Goal: Task Accomplishment & Management: Manage account settings

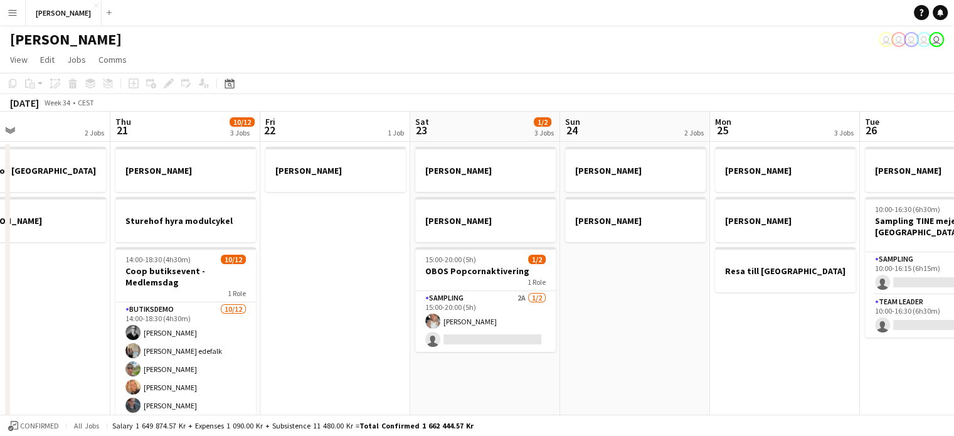
scroll to position [0, 491]
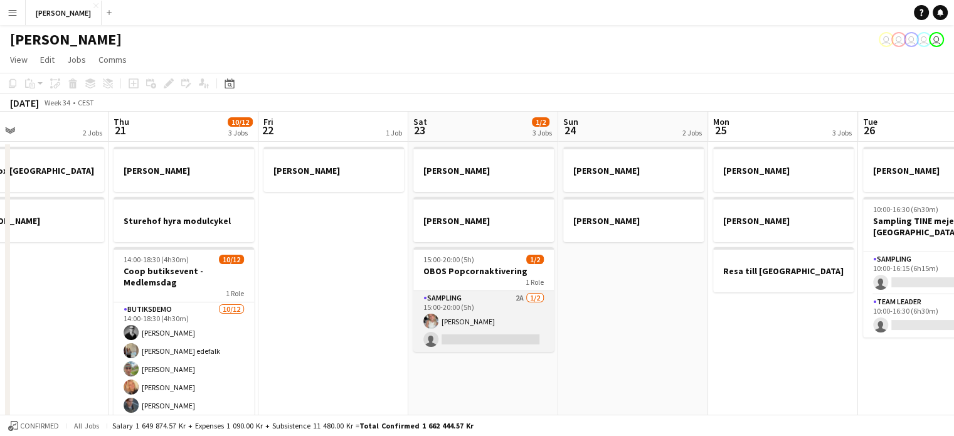
click at [502, 321] on app-card-role "Sampling 2A [DATE] 15:00-20:00 (5h) [PERSON_NAME] single-neutral-actions" at bounding box center [483, 321] width 141 height 61
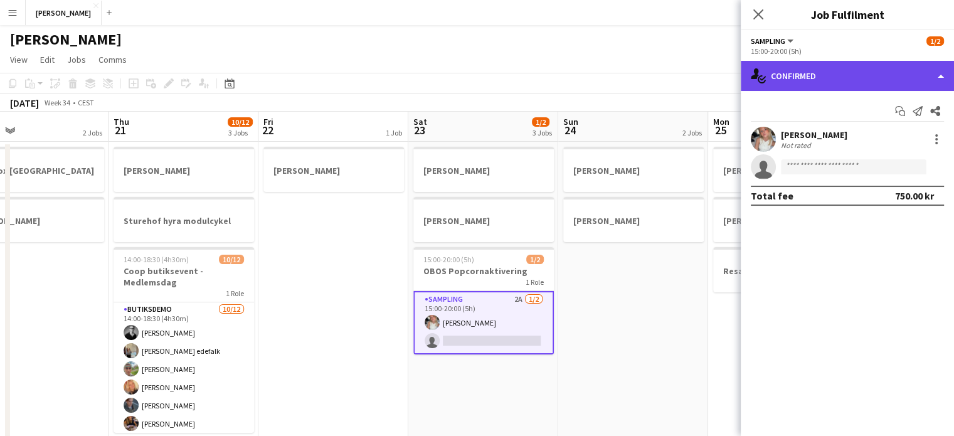
click at [830, 75] on div "single-neutral-actions-check-2 Confirmed" at bounding box center [847, 76] width 213 height 30
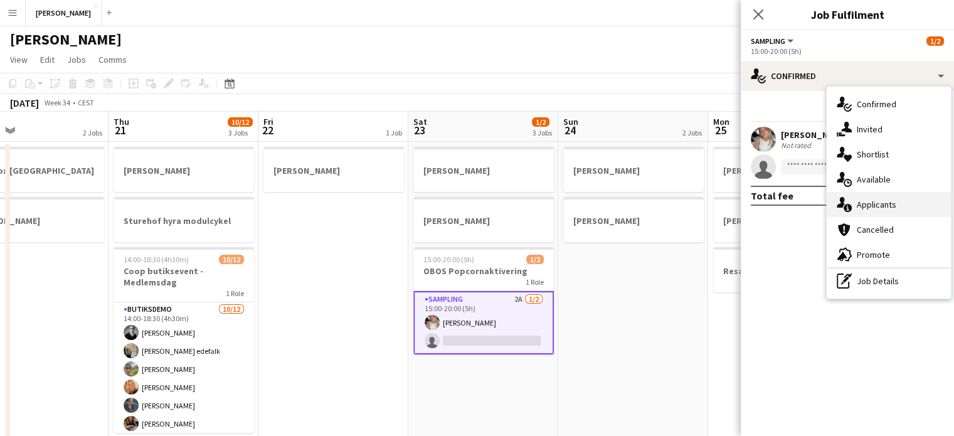
click at [854, 200] on div "single-neutral-actions-information Applicants" at bounding box center [889, 204] width 124 height 25
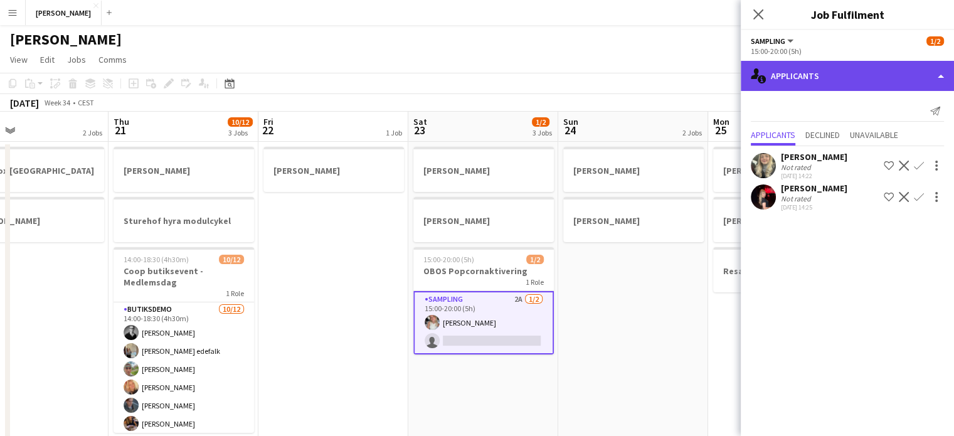
click at [814, 86] on div "single-neutral-actions-information Applicants" at bounding box center [847, 76] width 213 height 30
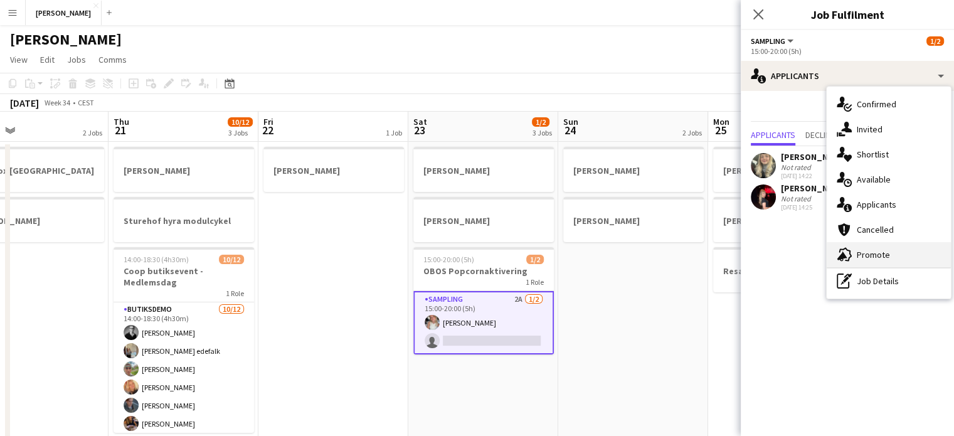
click at [833, 251] on div "advertising-megaphone Promote" at bounding box center [889, 254] width 124 height 25
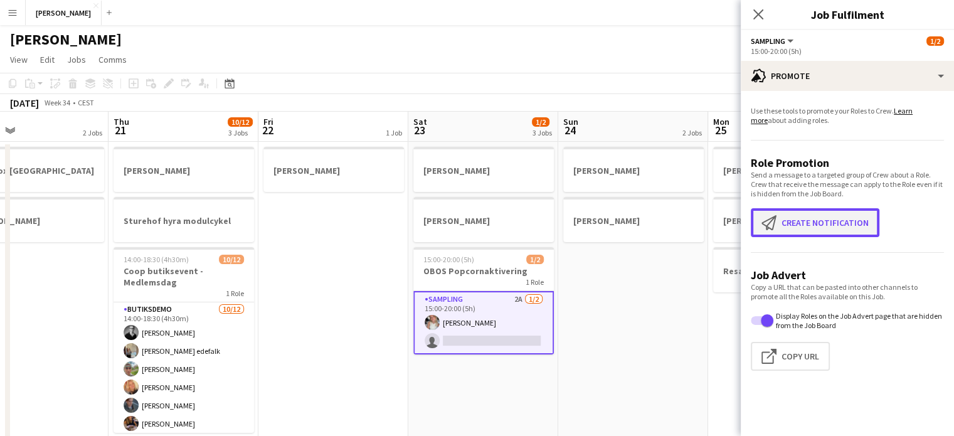
click at [824, 225] on button "Create notification Create notification" at bounding box center [815, 222] width 129 height 29
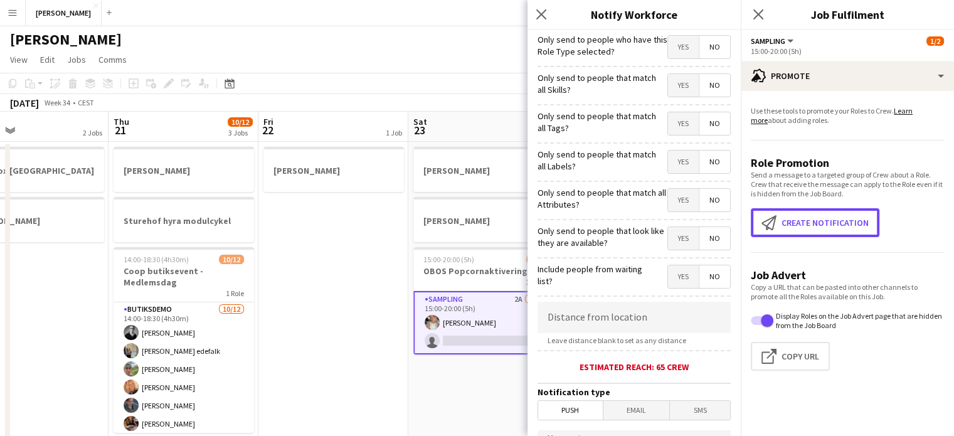
scroll to position [254, 0]
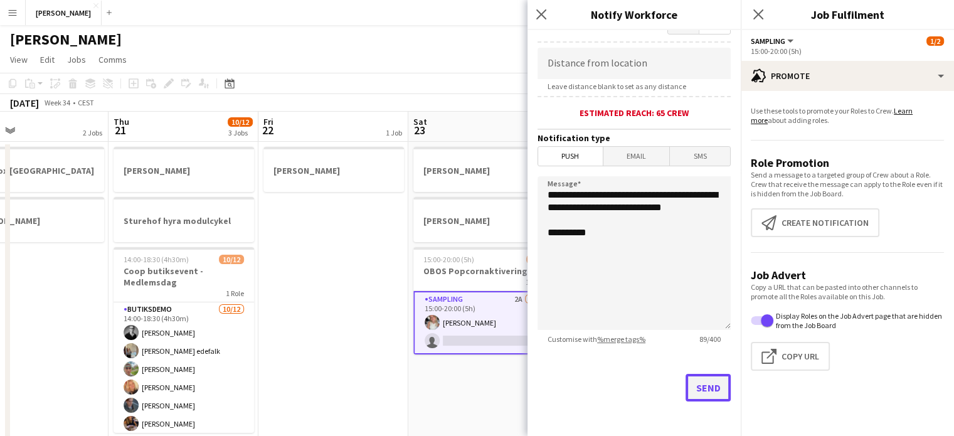
click at [695, 396] on button "Send" at bounding box center [708, 388] width 45 height 28
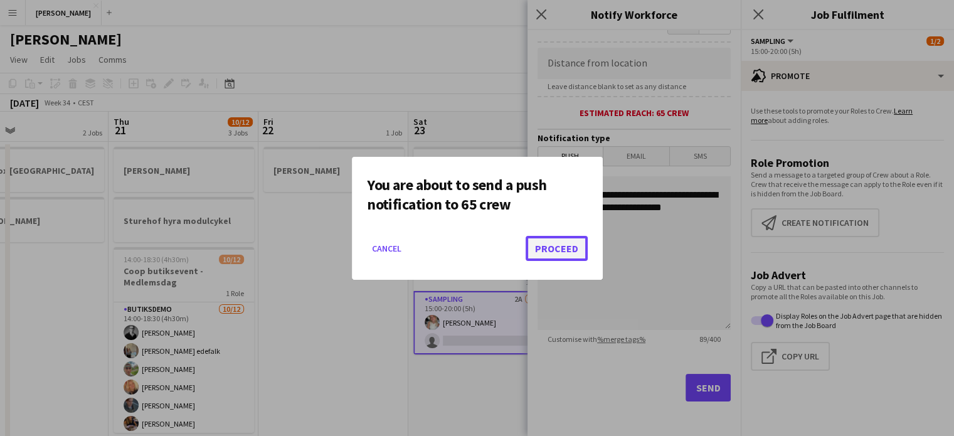
click at [558, 240] on button "Proceed" at bounding box center [557, 248] width 62 height 25
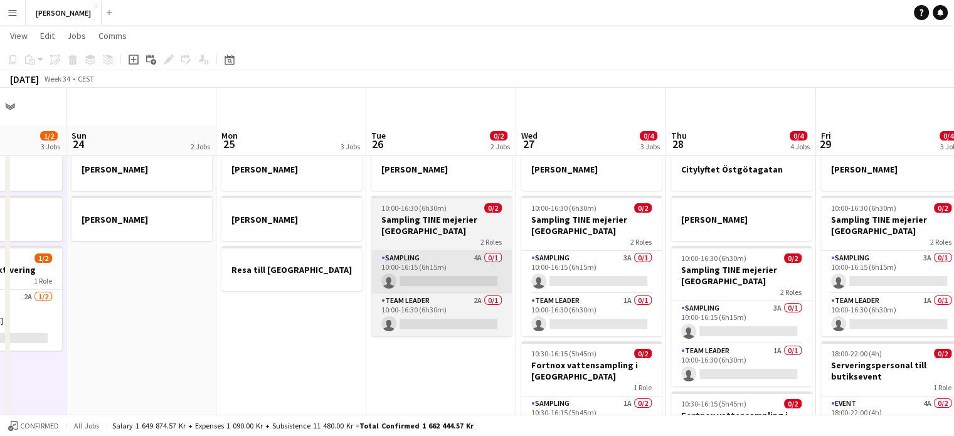
scroll to position [38, 0]
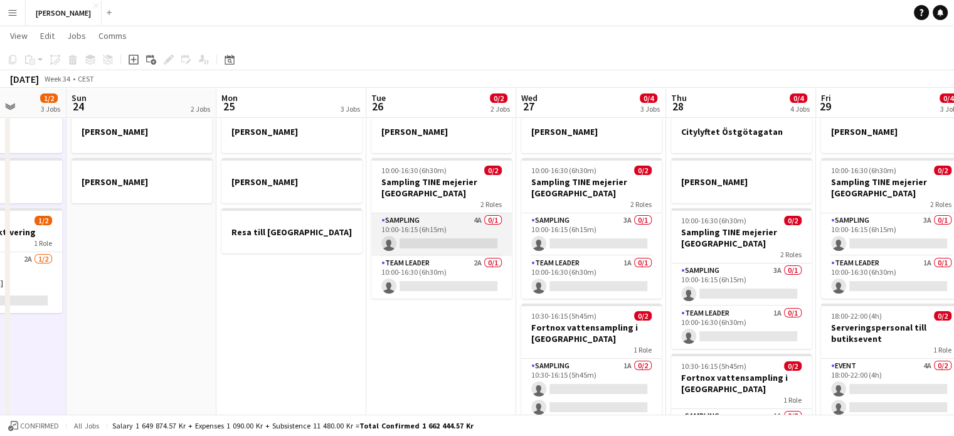
click at [422, 240] on app-card-role "Sampling 4A 0/1 10:00-16:15 (6h15m) single-neutral-actions" at bounding box center [441, 234] width 141 height 43
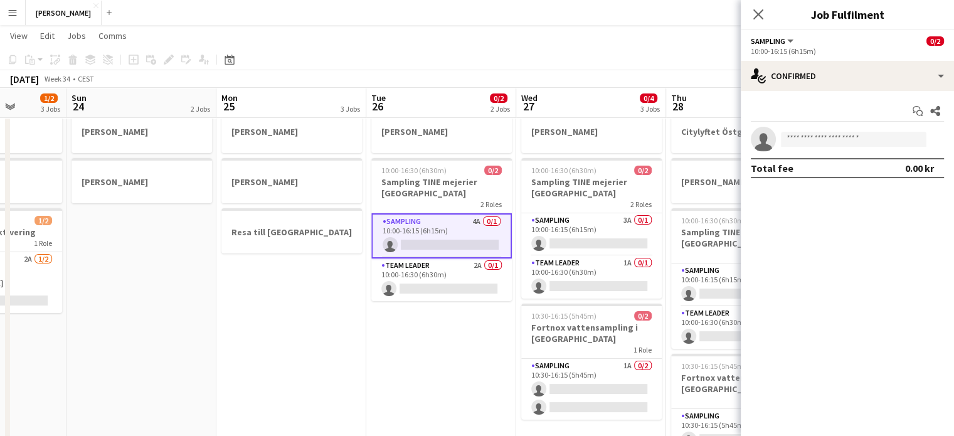
click at [858, 94] on div "Start chat Share single-neutral-actions Total fee 0.00 kr" at bounding box center [847, 139] width 213 height 97
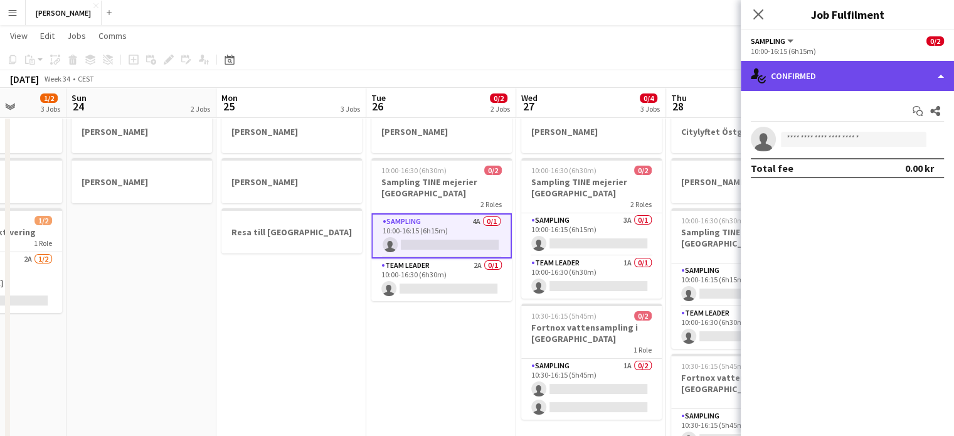
click at [860, 78] on div "single-neutral-actions-check-2 Confirmed" at bounding box center [847, 76] width 213 height 30
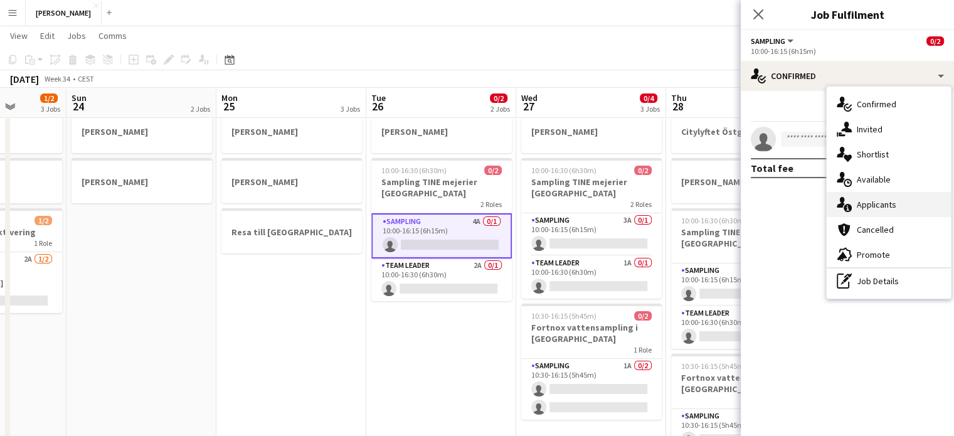
click at [867, 208] on div "single-neutral-actions-information Applicants" at bounding box center [889, 204] width 124 height 25
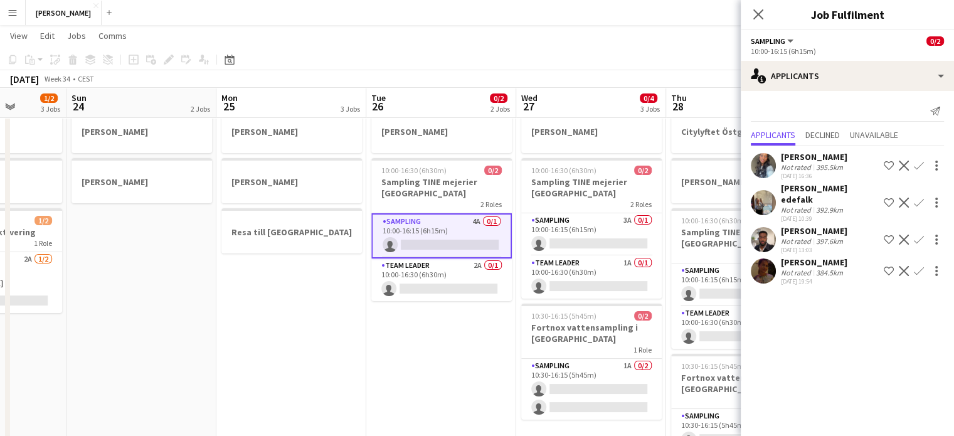
click at [765, 274] on app-user-avatar at bounding box center [763, 270] width 25 height 25
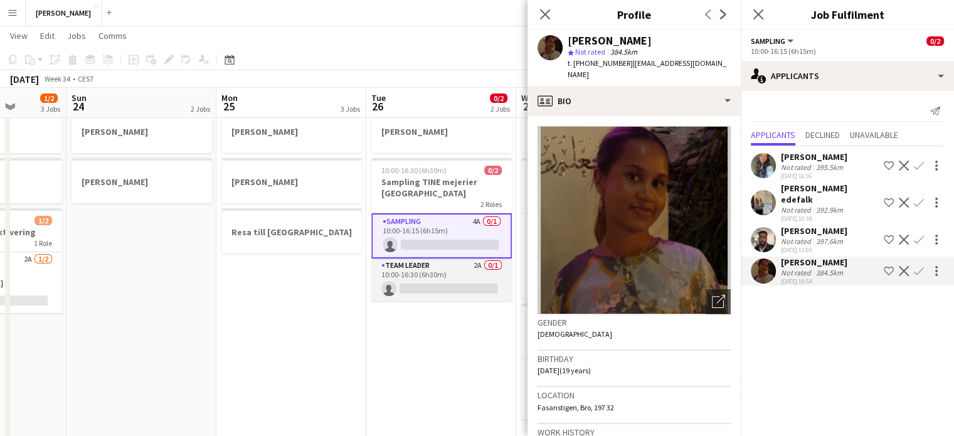
click at [454, 297] on app-card-role "Team Leader 2A 0/1 10:00-16:30 (6h30m) single-neutral-actions" at bounding box center [441, 279] width 141 height 43
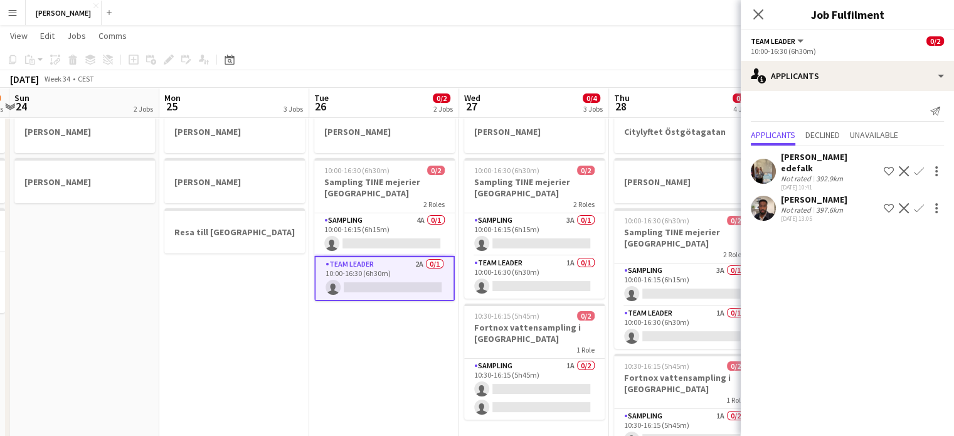
scroll to position [0, 444]
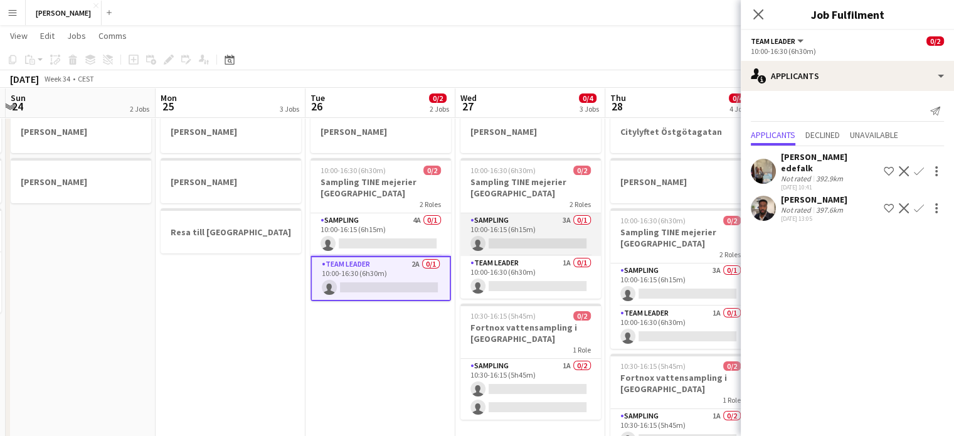
click at [551, 233] on app-card-role "Sampling 3A 0/1 10:00-16:15 (6h15m) single-neutral-actions" at bounding box center [531, 234] width 141 height 43
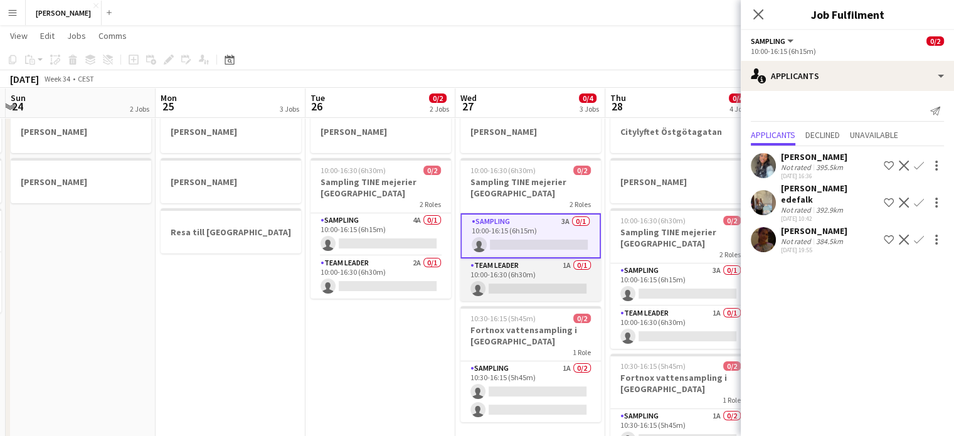
click at [562, 277] on app-card-role "Team Leader 1A 0/1 10:00-16:30 (6h30m) single-neutral-actions" at bounding box center [531, 279] width 141 height 43
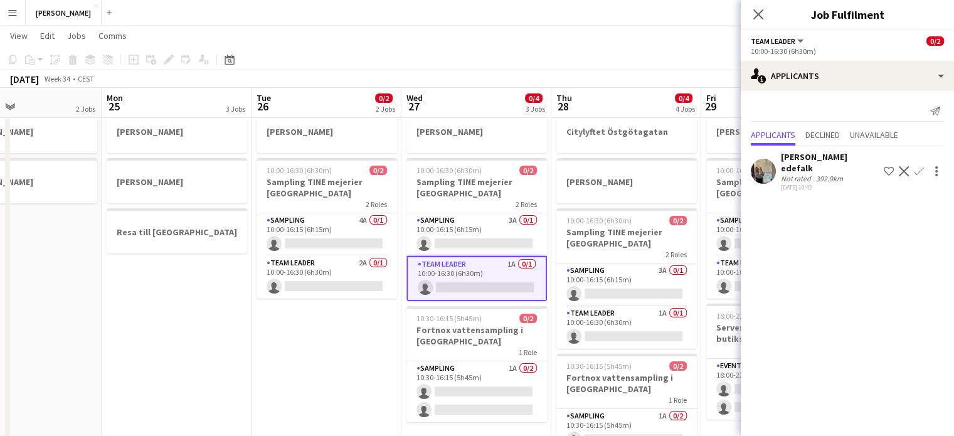
scroll to position [0, 499]
click at [627, 280] on app-card-role "Sampling 3A 0/1 10:00-16:15 (6h15m) single-neutral-actions" at bounding box center [625, 285] width 141 height 43
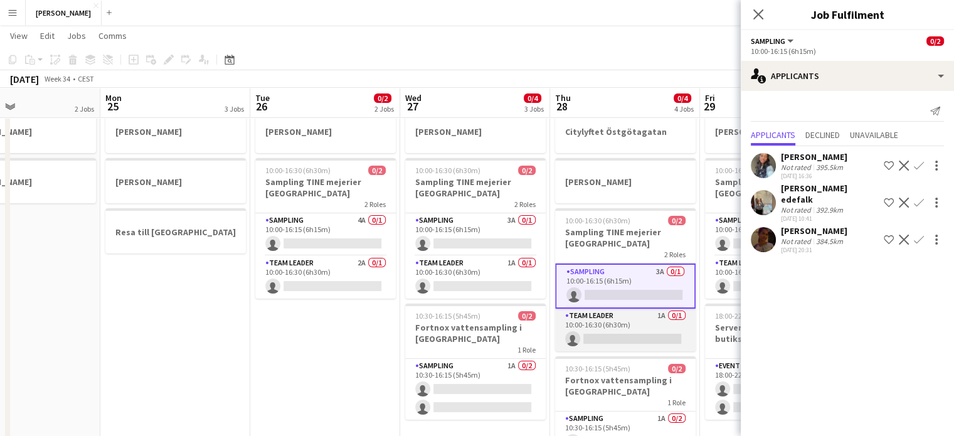
click at [587, 322] on app-card-role "Team Leader 1A 0/1 10:00-16:30 (6h30m) single-neutral-actions" at bounding box center [625, 330] width 141 height 43
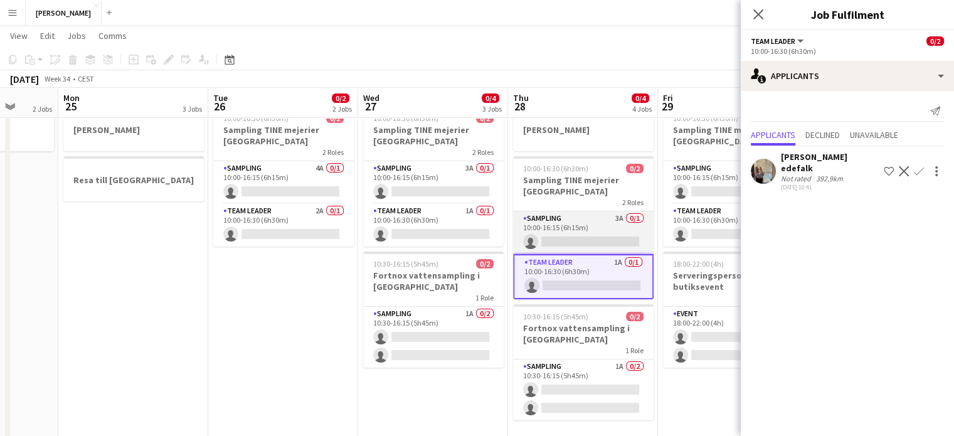
scroll to position [90, 0]
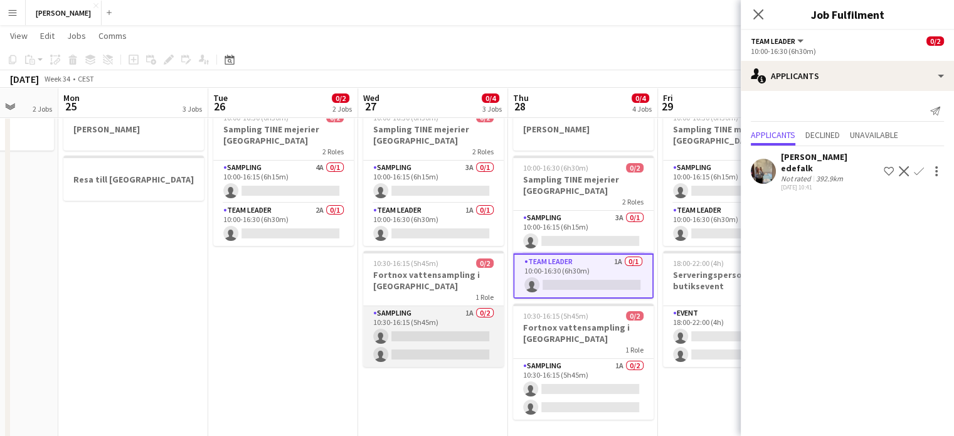
click at [442, 339] on app-card-role "Sampling 1A 0/2 10:30-16:15 (5h45m) single-neutral-actions single-neutral-actio…" at bounding box center [433, 336] width 141 height 61
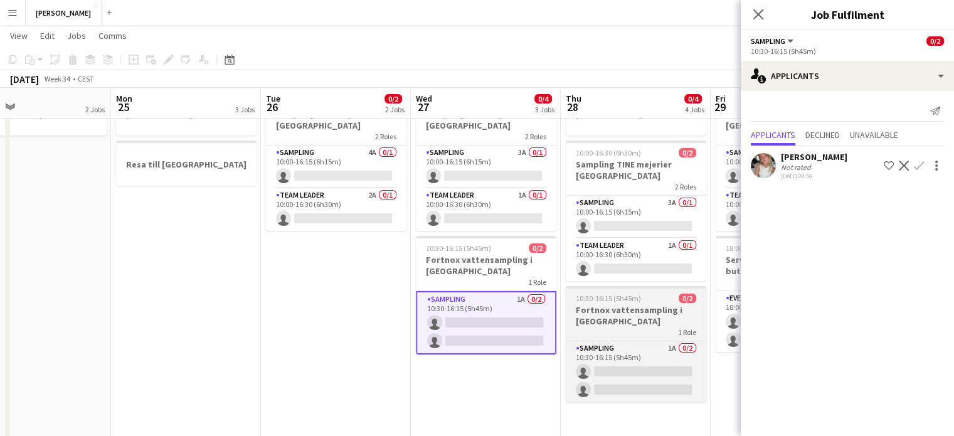
scroll to position [0, 489]
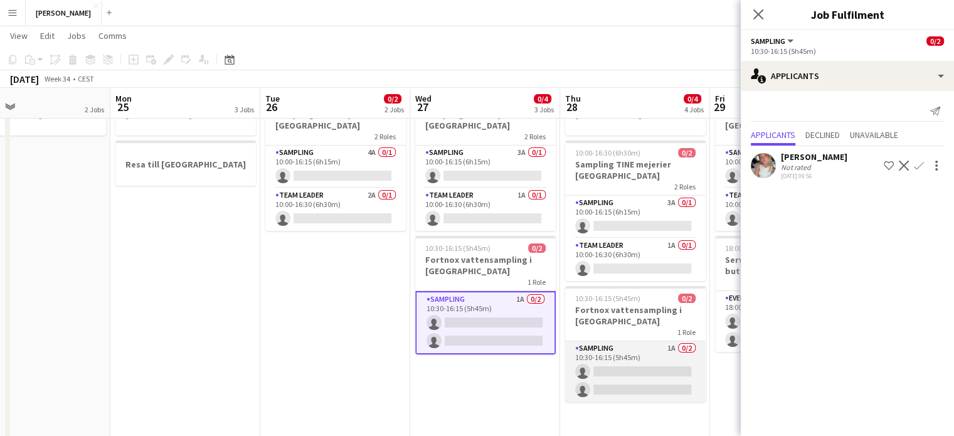
click at [595, 383] on app-card-role "Sampling 1A 0/2 10:30-16:15 (5h45m) single-neutral-actions single-neutral-actio…" at bounding box center [635, 371] width 141 height 61
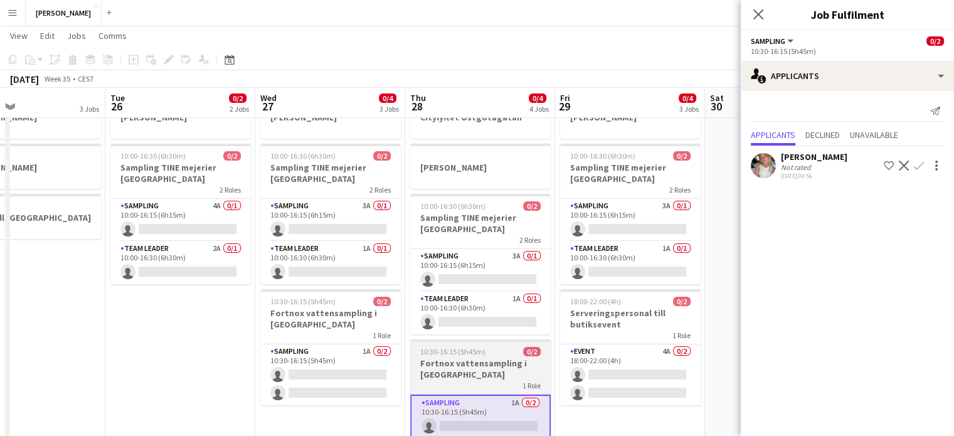
scroll to position [0, 495]
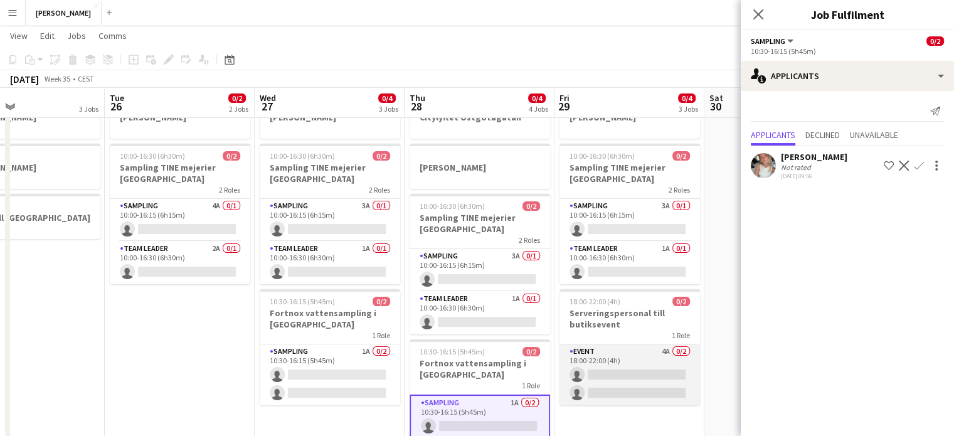
click at [633, 366] on app-card-role "Event 4A 0/2 18:00-22:00 (4h) single-neutral-actions single-neutral-actions" at bounding box center [630, 374] width 141 height 61
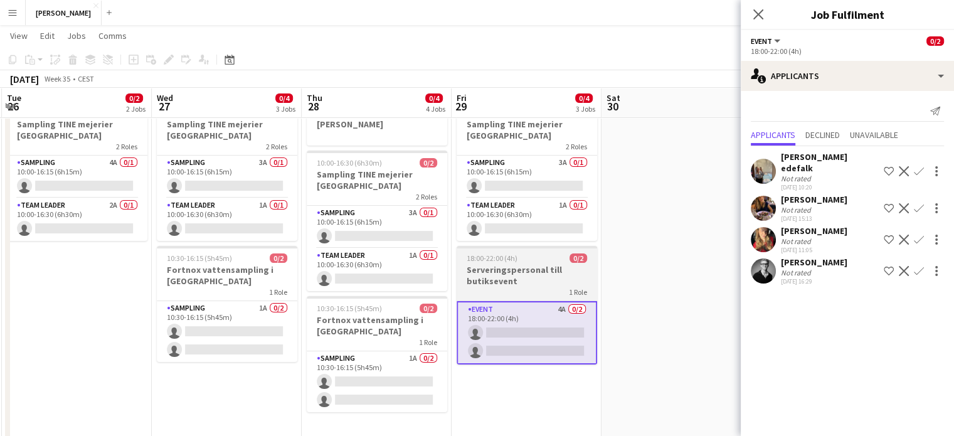
scroll to position [0, 0]
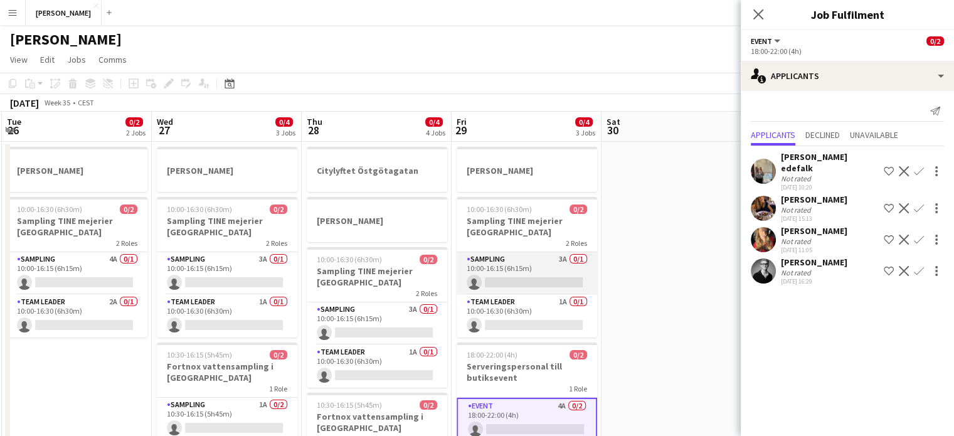
click at [541, 268] on app-card-role "Sampling 3A 0/1 10:00-16:15 (6h15m) single-neutral-actions" at bounding box center [527, 273] width 141 height 43
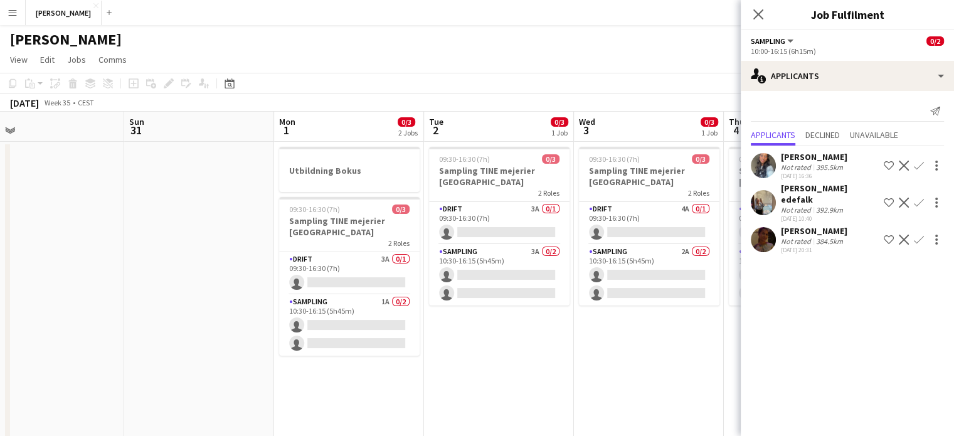
scroll to position [0, 476]
click at [374, 270] on app-card-role "Drift 3A 0/1 09:30-16:30 (7h) single-neutral-actions" at bounding box center [349, 273] width 141 height 43
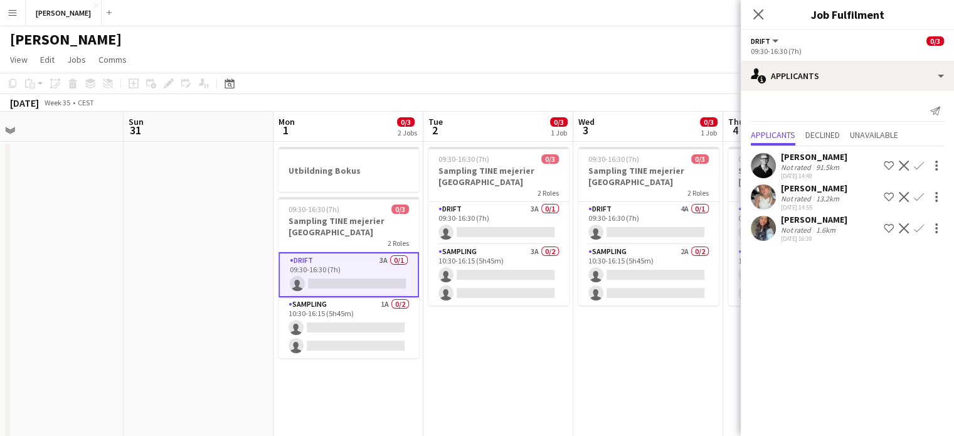
click at [760, 198] on app-user-avatar at bounding box center [763, 196] width 25 height 25
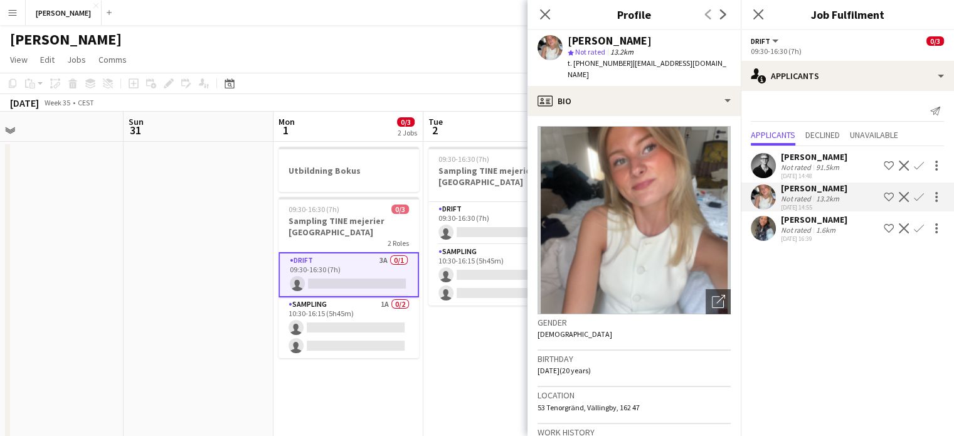
click at [488, 126] on app-board-header-date "Tue 2 0/3 1 Job" at bounding box center [498, 127] width 150 height 30
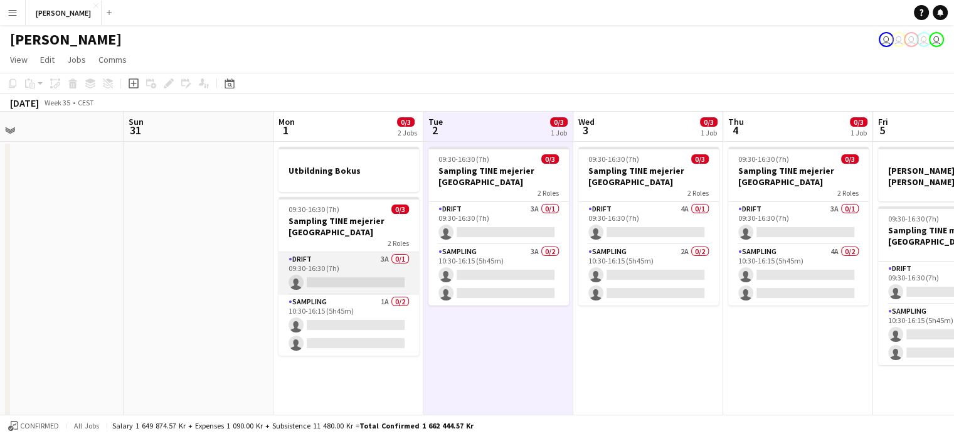
click at [356, 277] on app-card-role "Drift 3A 0/1 09:30-16:30 (7h) single-neutral-actions" at bounding box center [349, 273] width 141 height 43
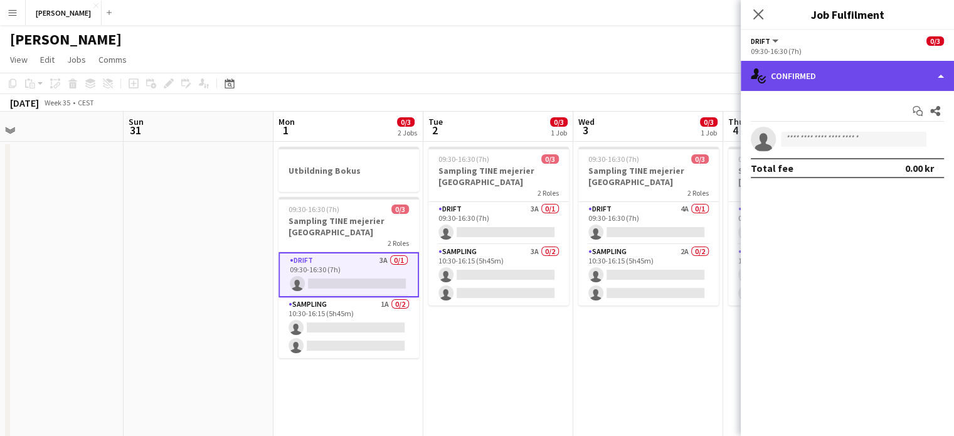
click at [794, 77] on div "single-neutral-actions-check-2 Confirmed" at bounding box center [847, 76] width 213 height 30
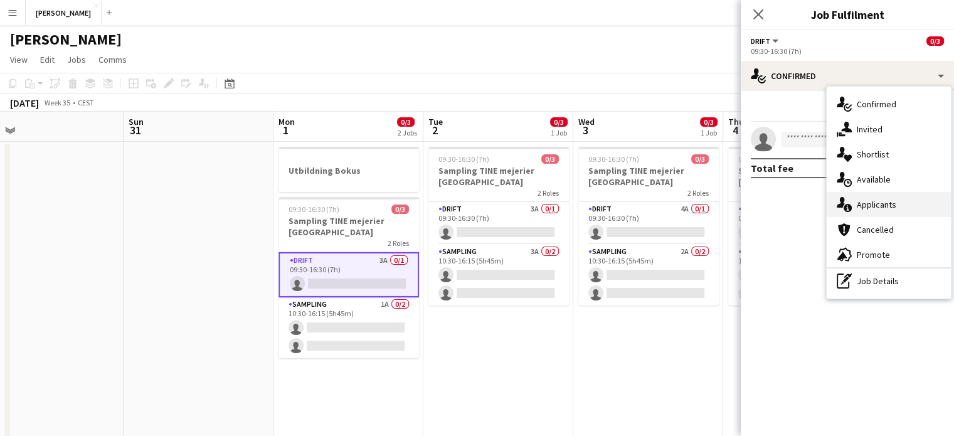
click at [850, 215] on div "single-neutral-actions-information Applicants" at bounding box center [889, 204] width 124 height 25
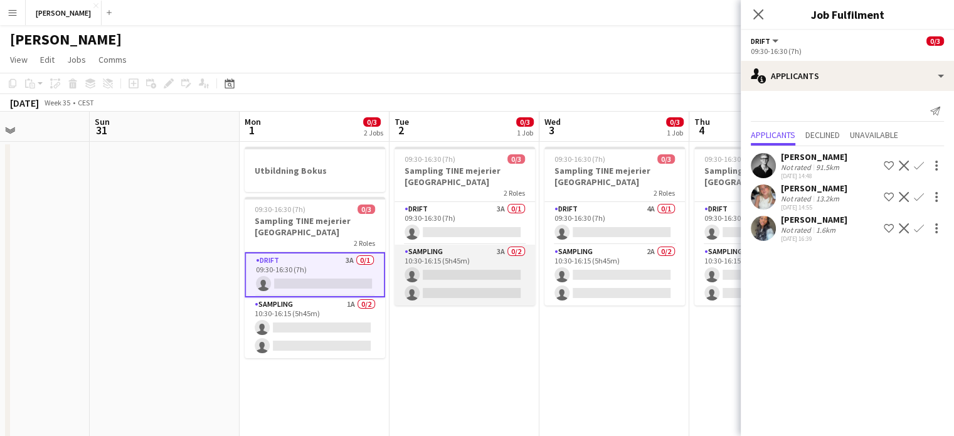
scroll to position [0, 507]
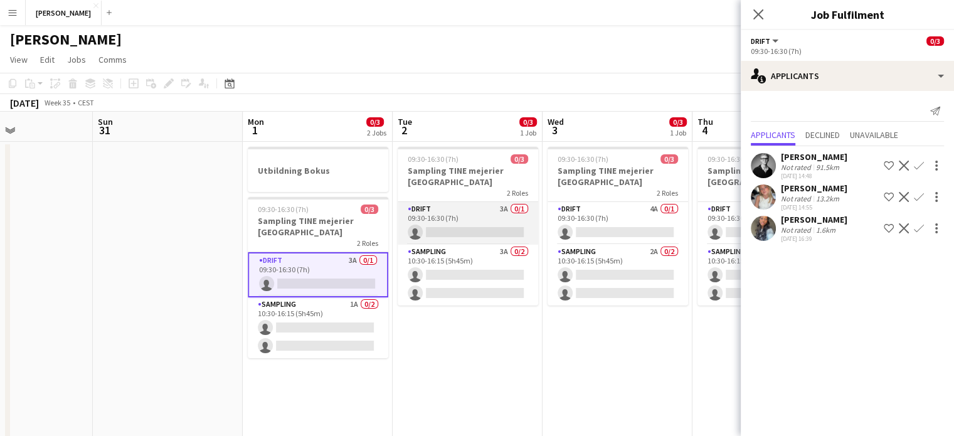
click at [497, 204] on app-card-role "Drift 3A 0/1 09:30-16:30 (7h) single-neutral-actions" at bounding box center [468, 223] width 141 height 43
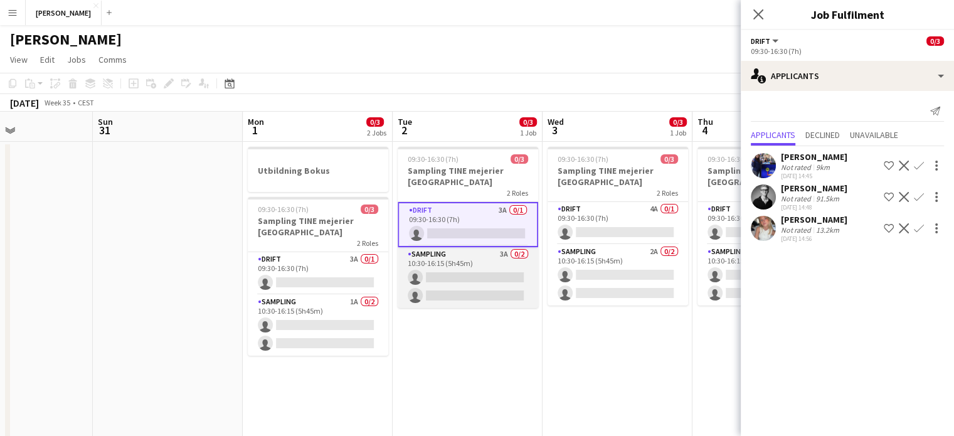
click at [469, 276] on app-card-role "Sampling 3A 0/2 10:30-16:15 (5h45m) single-neutral-actions single-neutral-actio…" at bounding box center [468, 277] width 141 height 61
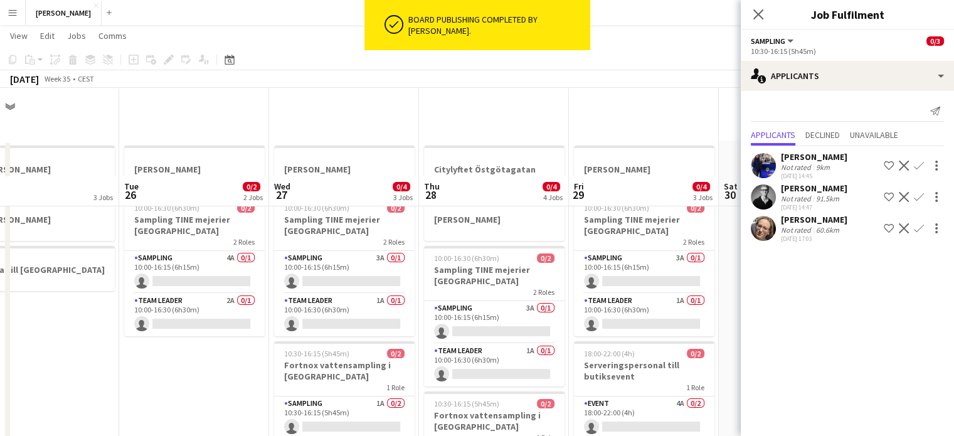
scroll to position [157, 0]
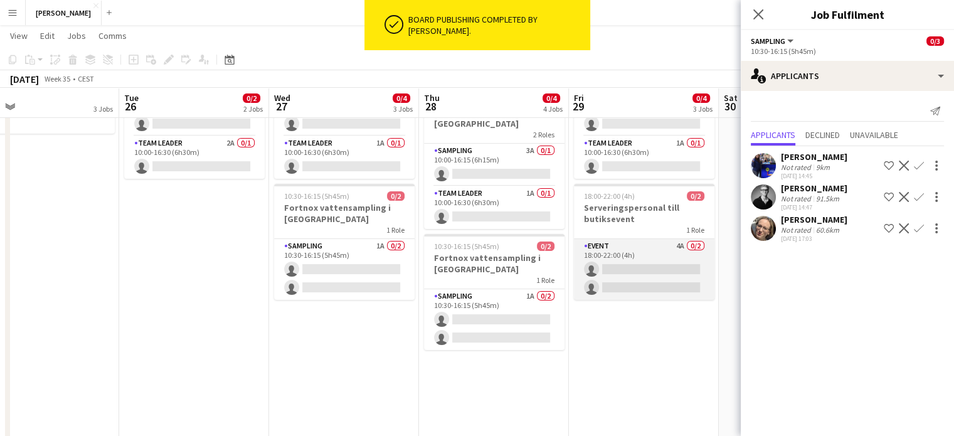
click at [641, 276] on app-card-role "Event 4A 0/2 18:00-22:00 (4h) single-neutral-actions single-neutral-actions" at bounding box center [644, 269] width 141 height 61
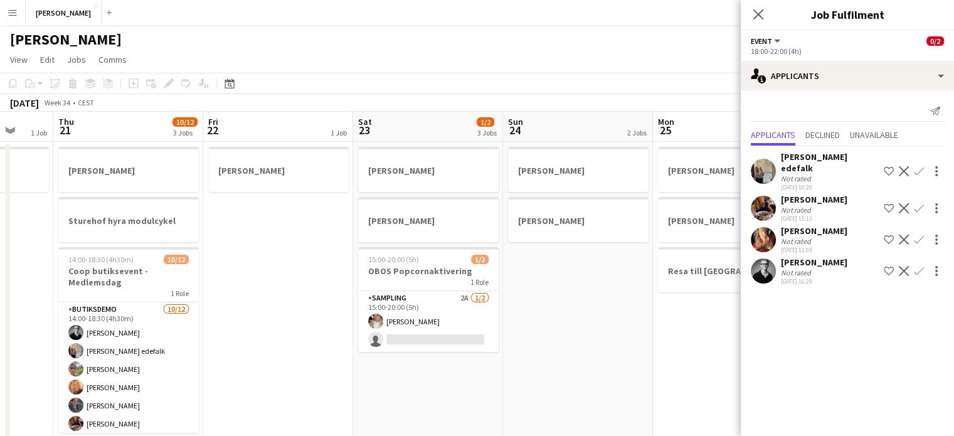
scroll to position [0, 397]
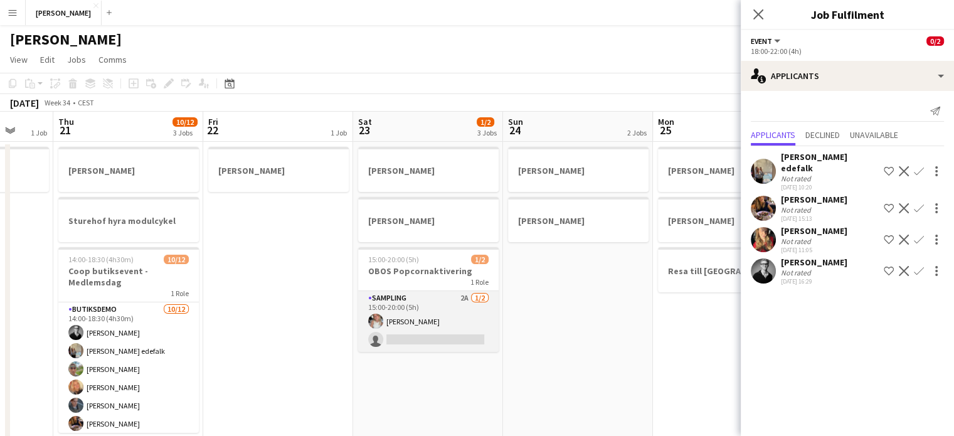
click at [436, 336] on app-card-role "Sampling 2A [DATE] 15:00-20:00 (5h) [PERSON_NAME] single-neutral-actions" at bounding box center [428, 321] width 141 height 61
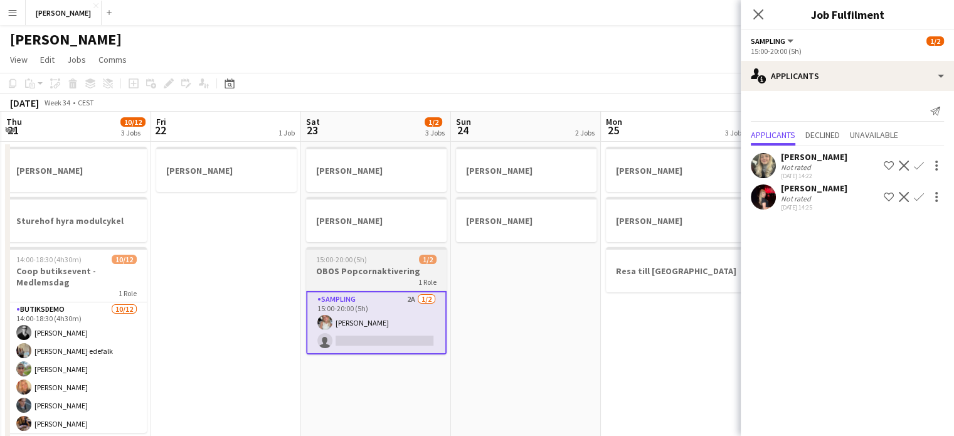
scroll to position [0, 298]
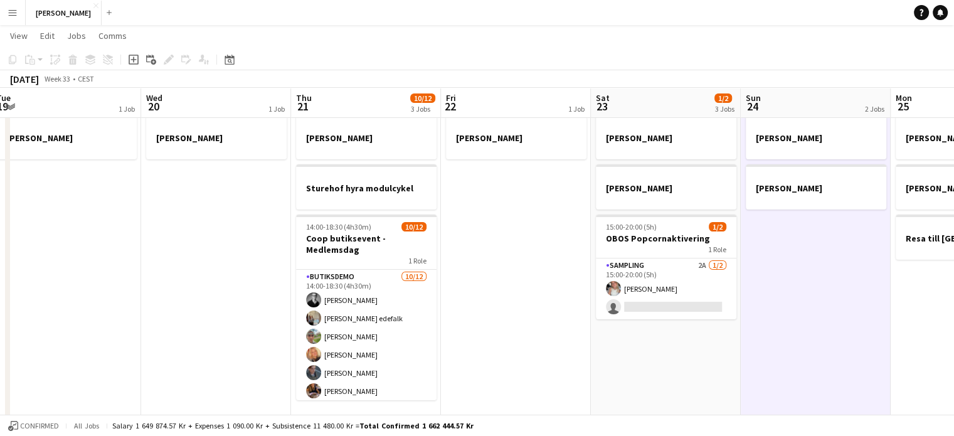
scroll to position [0, 450]
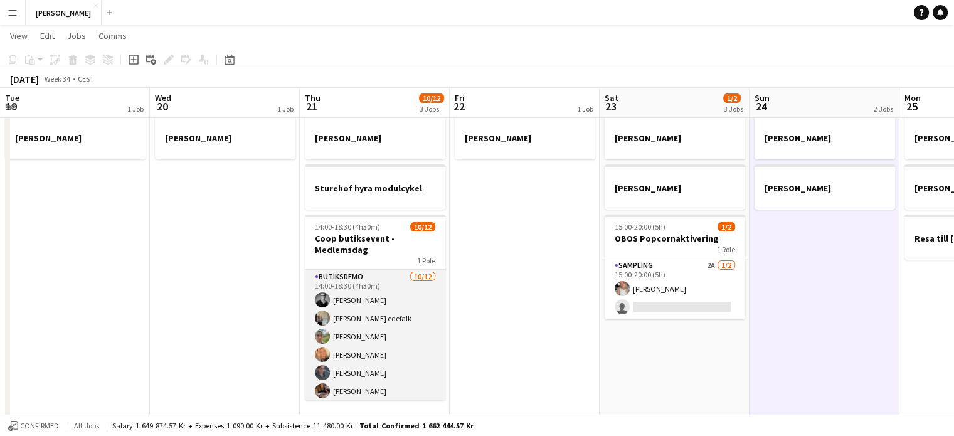
click at [349, 303] on app-card-role "Butiksdemo [DATE] 14:00-18:30 (4h30m) [PERSON_NAME] [PERSON_NAME] edefalk [PERS…" at bounding box center [375, 391] width 141 height 243
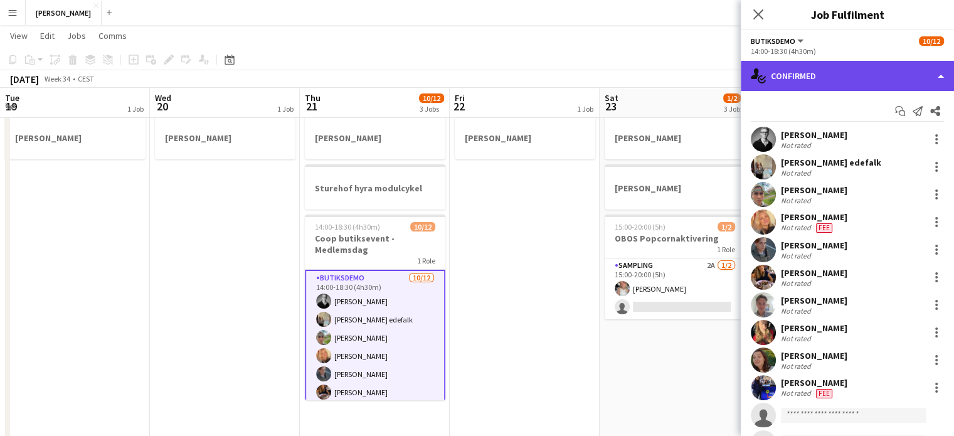
click at [804, 72] on div "single-neutral-actions-check-2 Confirmed" at bounding box center [847, 76] width 213 height 30
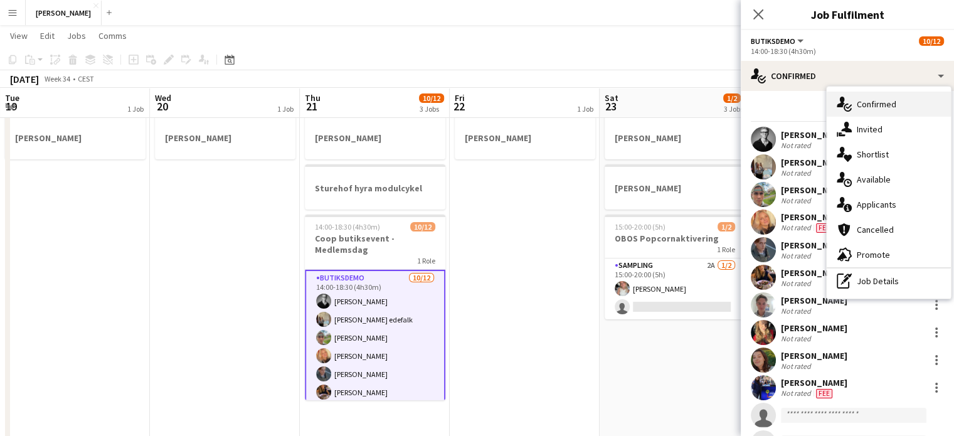
click at [871, 114] on div "single-neutral-actions-check-2 Confirmed" at bounding box center [889, 104] width 124 height 25
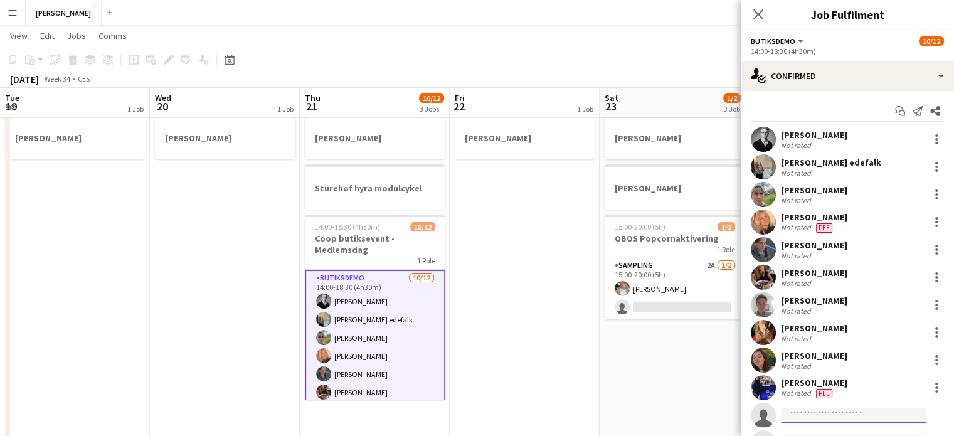
click at [801, 418] on input at bounding box center [854, 415] width 146 height 15
type input "*"
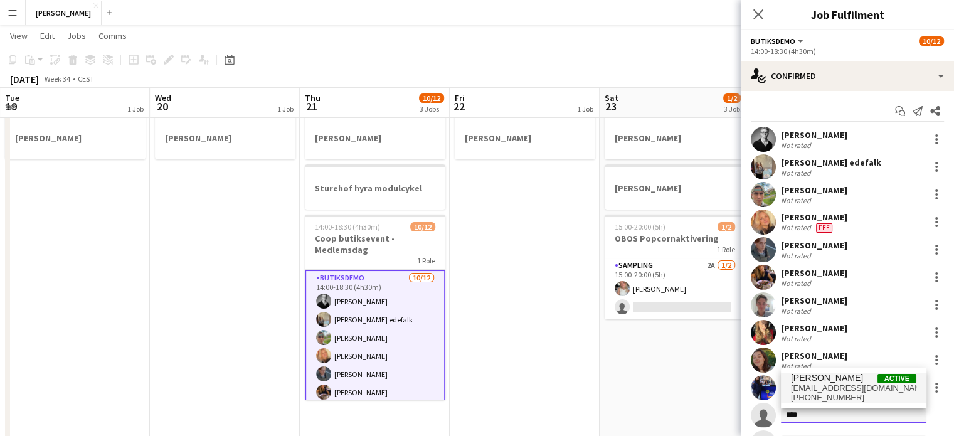
type input "****"
click at [793, 383] on span "[EMAIL_ADDRESS][DOMAIN_NAME]" at bounding box center [853, 388] width 125 height 10
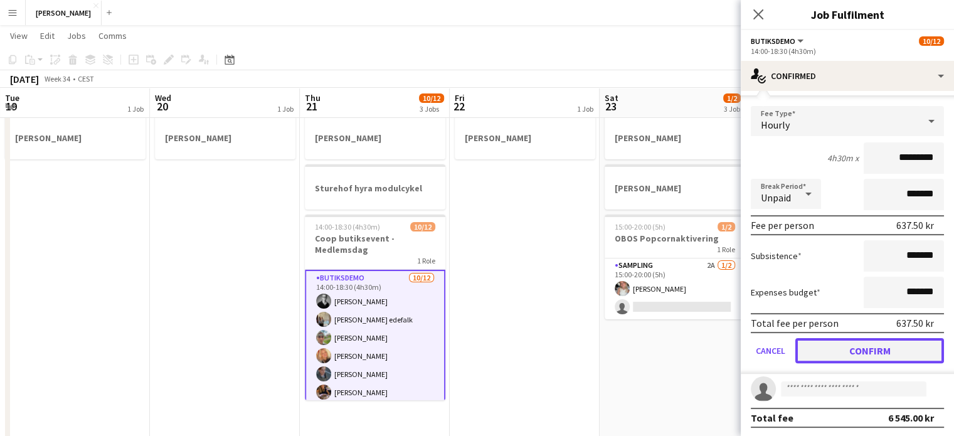
click at [869, 352] on button "Confirm" at bounding box center [870, 350] width 149 height 25
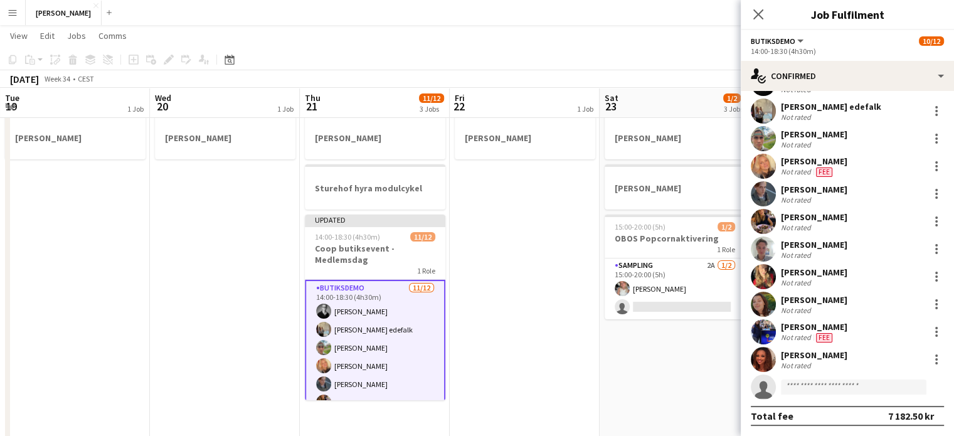
scroll to position [55, 0]
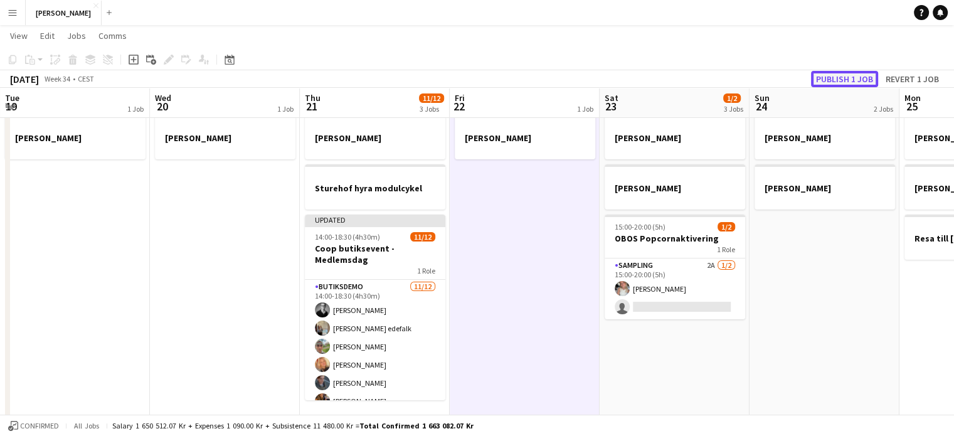
click at [839, 79] on button "Publish 1 job" at bounding box center [844, 79] width 67 height 16
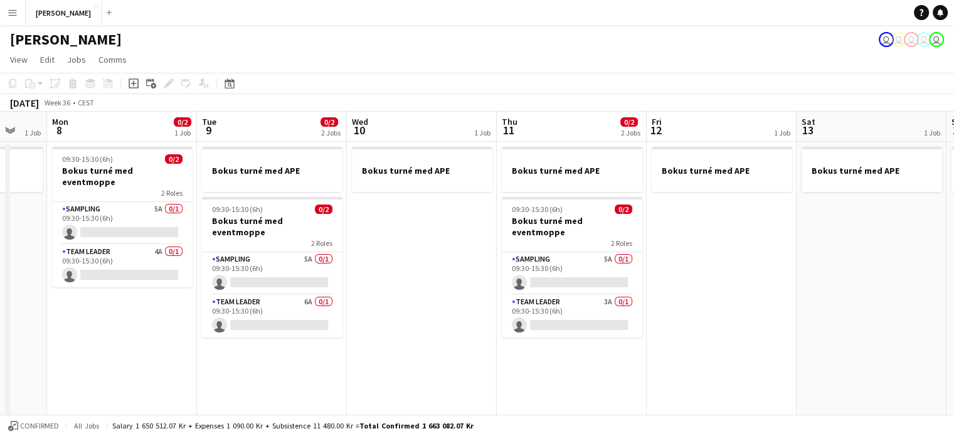
scroll to position [0, 251]
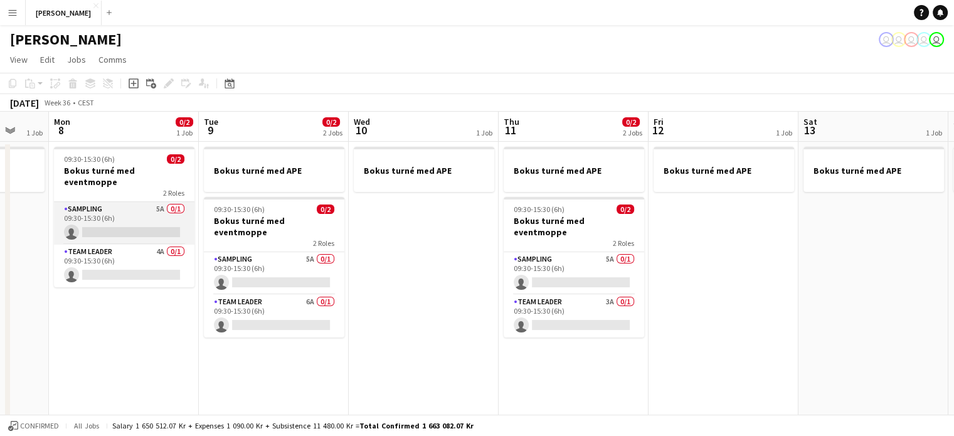
click at [176, 206] on app-card-role "Sampling 5A 0/1 09:30-15:30 (6h) single-neutral-actions" at bounding box center [124, 223] width 141 height 43
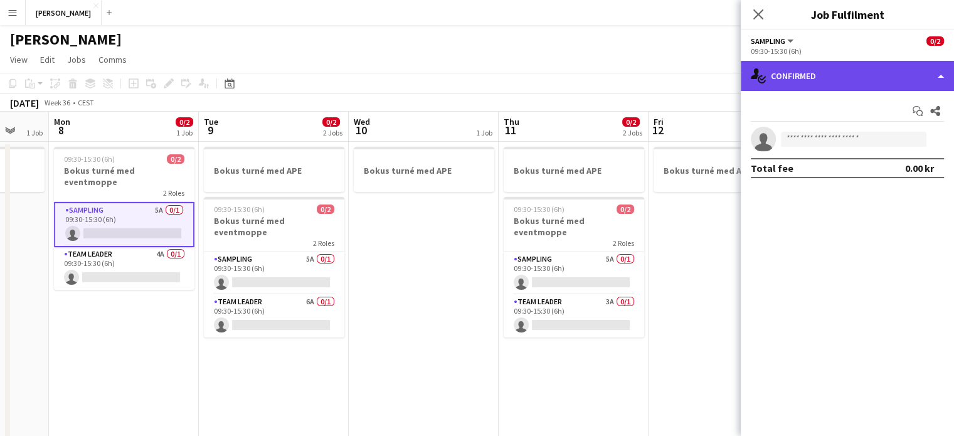
click at [821, 85] on div "single-neutral-actions-check-2 Confirmed" at bounding box center [847, 76] width 213 height 30
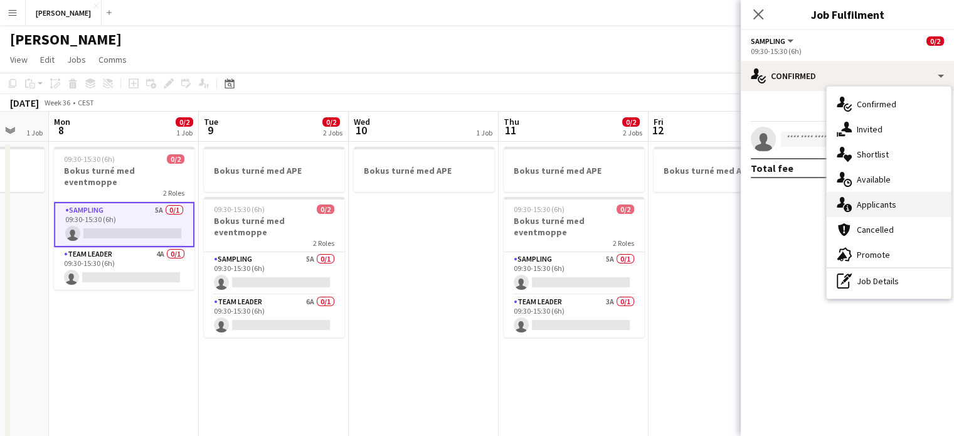
click at [851, 203] on icon "single-neutral-actions-information" at bounding box center [844, 204] width 15 height 15
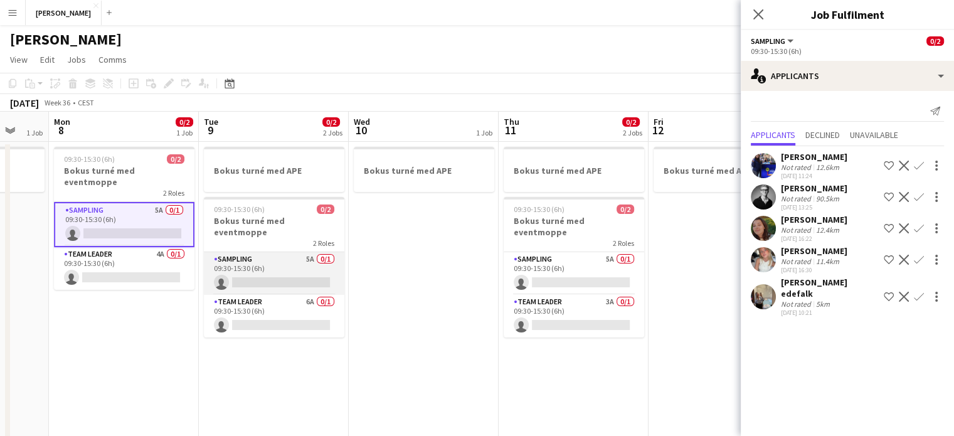
click at [289, 262] on app-card-role "Sampling 5A 0/1 09:30-15:30 (6h) single-neutral-actions" at bounding box center [274, 273] width 141 height 43
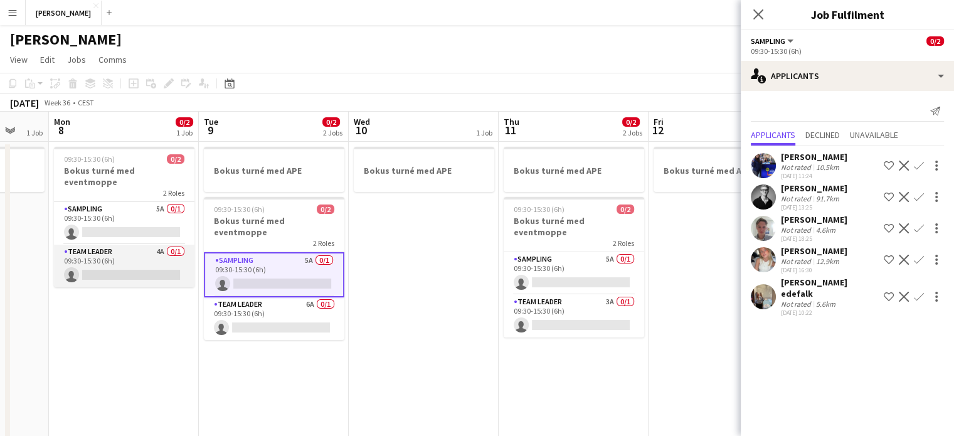
click at [159, 245] on app-card-role "Team Leader 4A 0/1 09:30-15:30 (6h) single-neutral-actions" at bounding box center [124, 266] width 141 height 43
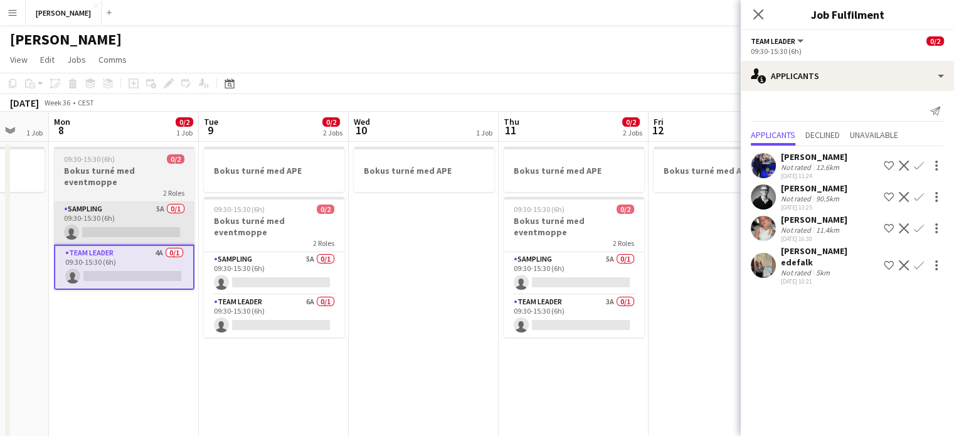
click at [152, 202] on app-card-role "Sampling 5A 0/1 09:30-15:30 (6h) single-neutral-actions" at bounding box center [124, 223] width 141 height 43
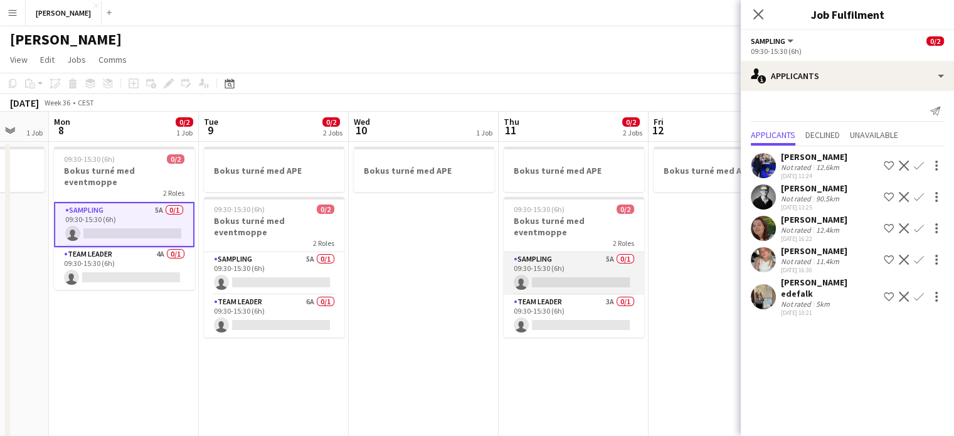
click at [537, 273] on app-card-role "Sampling 5A 0/1 09:30-15:30 (6h) single-neutral-actions" at bounding box center [574, 273] width 141 height 43
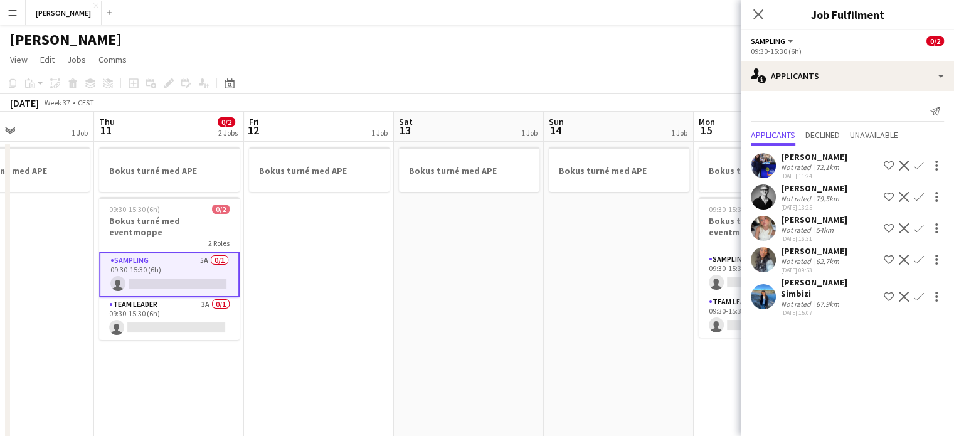
scroll to position [0, 358]
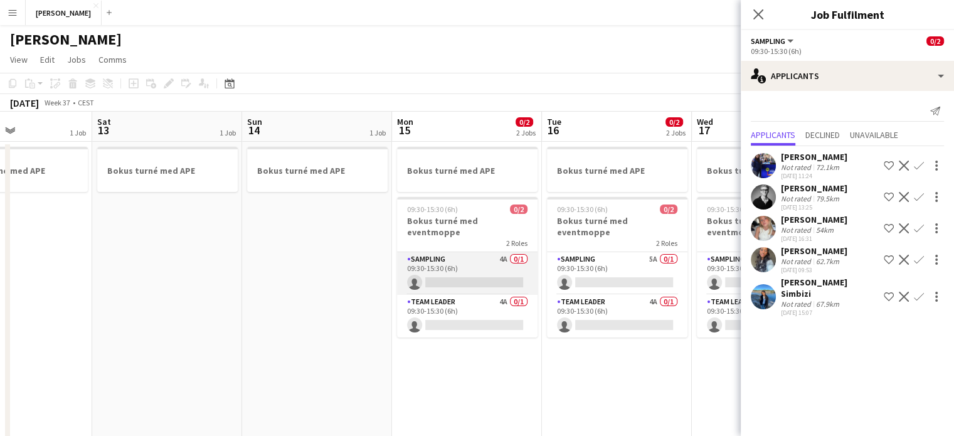
click at [494, 262] on app-card-role "Sampling 4A 0/1 09:30-15:30 (6h) single-neutral-actions" at bounding box center [467, 273] width 141 height 43
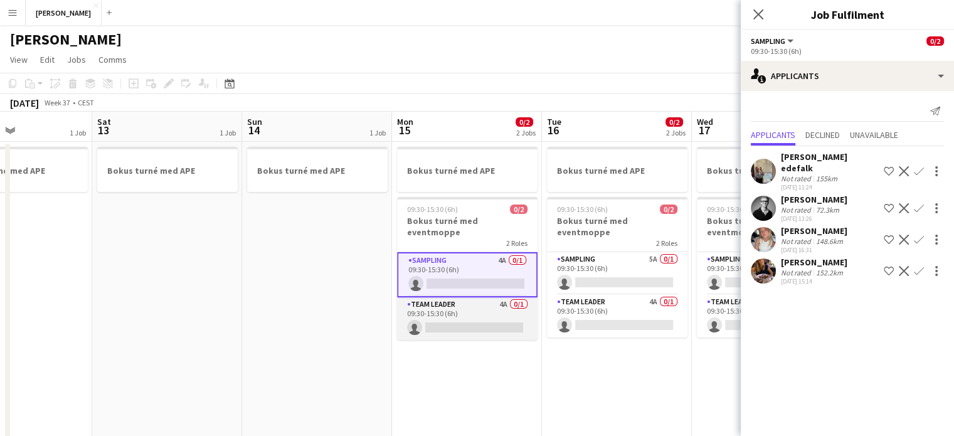
click at [491, 313] on app-card-role "Team Leader 4A 0/1 09:30-15:30 (6h) single-neutral-actions" at bounding box center [467, 318] width 141 height 43
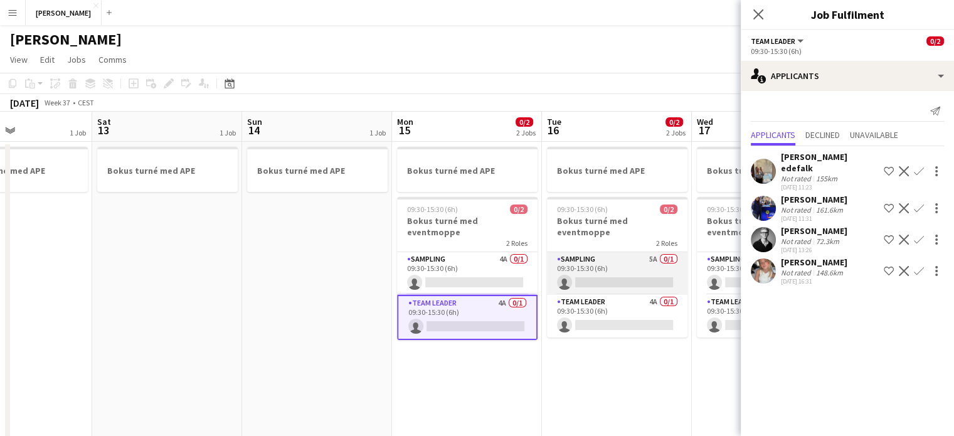
click at [590, 259] on app-card-role "Sampling 5A 0/1 09:30-15:30 (6h) single-neutral-actions" at bounding box center [617, 273] width 141 height 43
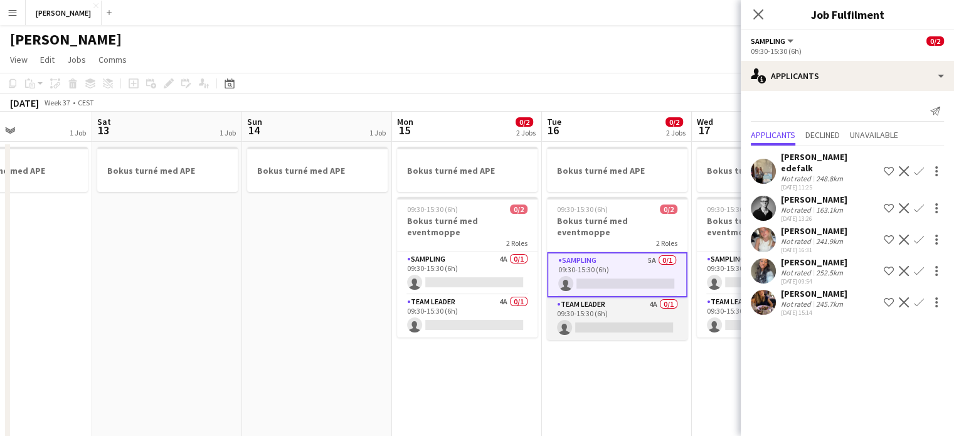
click at [598, 301] on app-card-role "Team Leader 4A 0/1 09:30-15:30 (6h) single-neutral-actions" at bounding box center [617, 318] width 141 height 43
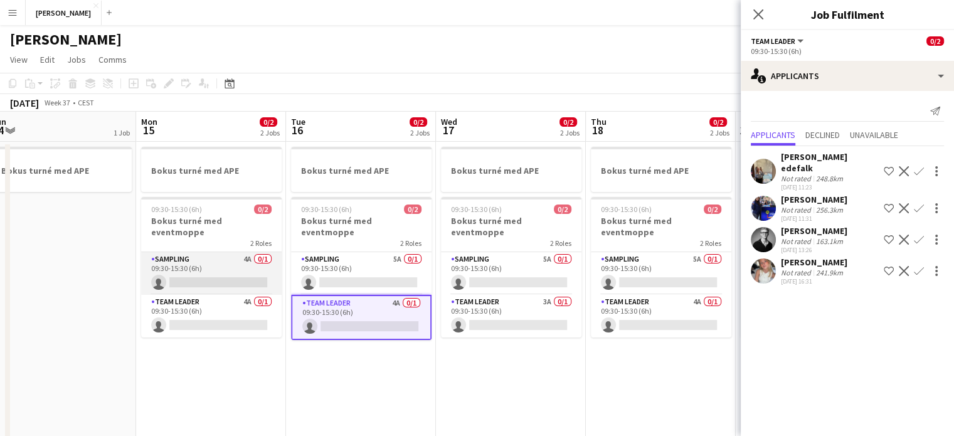
scroll to position [0, 469]
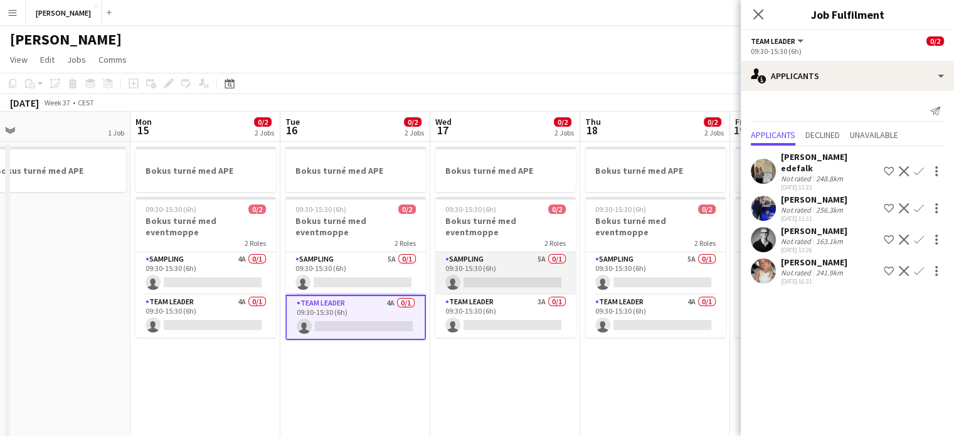
click at [509, 265] on app-card-role "Sampling 5A 0/1 09:30-15:30 (6h) single-neutral-actions" at bounding box center [505, 273] width 141 height 43
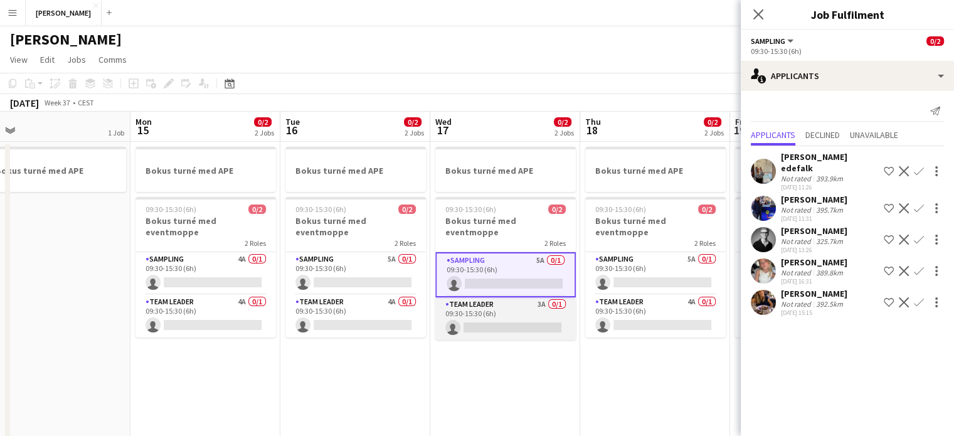
click at [514, 308] on app-card-role "Team Leader 3A 0/1 09:30-15:30 (6h) single-neutral-actions" at bounding box center [505, 318] width 141 height 43
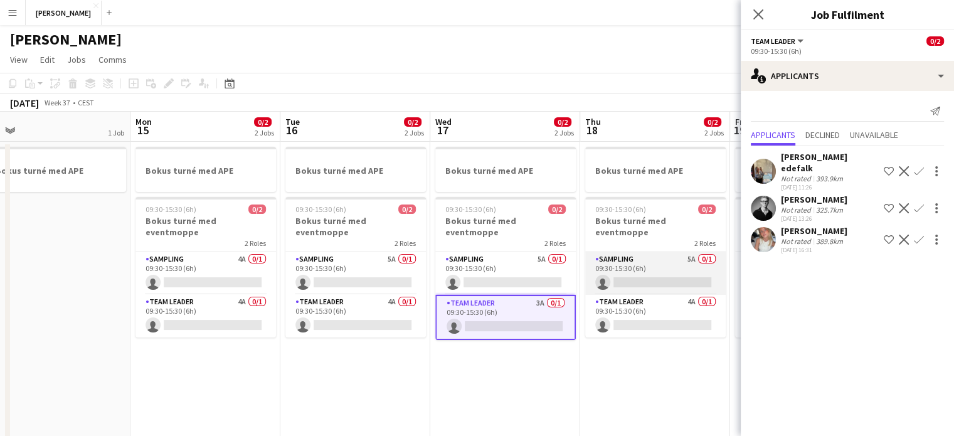
click at [651, 260] on app-card-role "Sampling 5A 0/1 09:30-15:30 (6h) single-neutral-actions" at bounding box center [655, 273] width 141 height 43
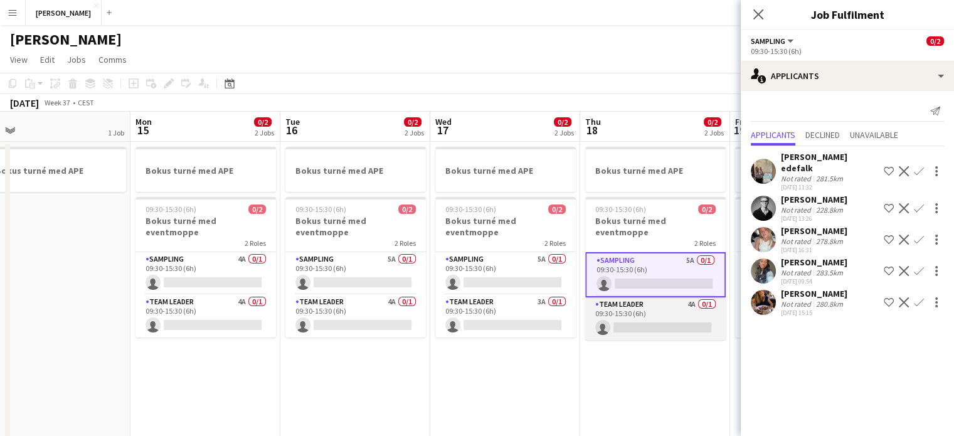
click at [683, 312] on app-card-role "Team Leader 4A 0/1 09:30-15:30 (6h) single-neutral-actions" at bounding box center [655, 318] width 141 height 43
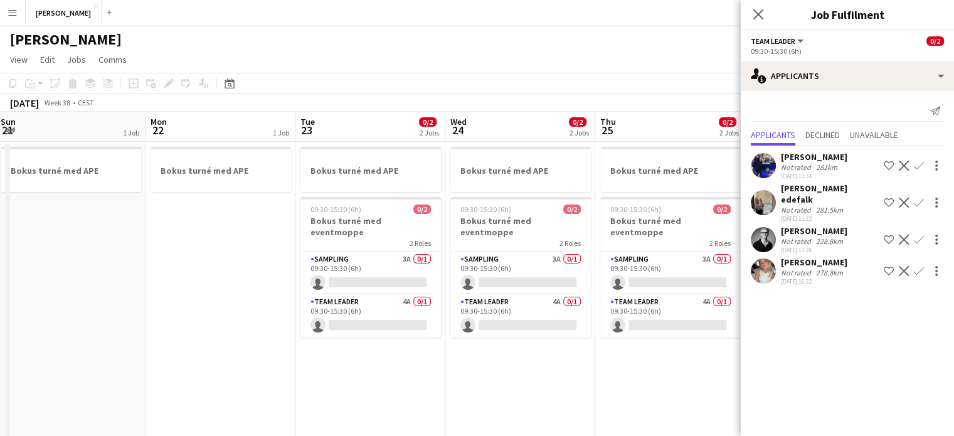
scroll to position [0, 455]
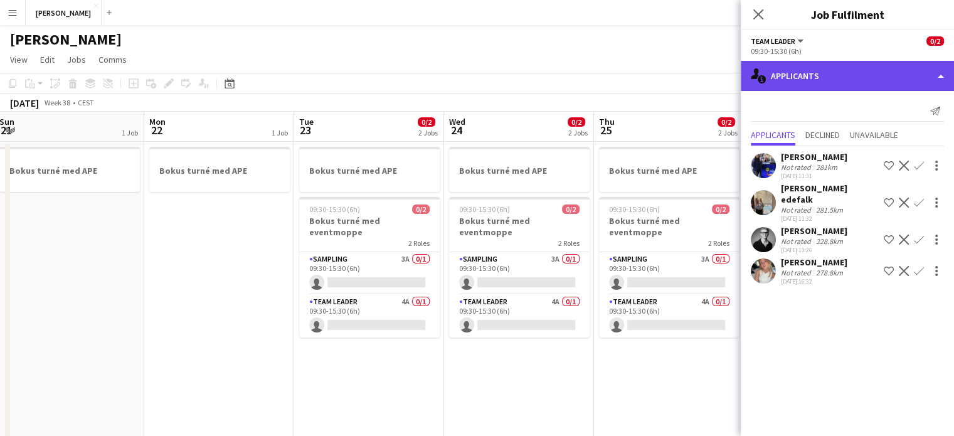
click at [802, 85] on div "single-neutral-actions-information Applicants" at bounding box center [847, 76] width 213 height 30
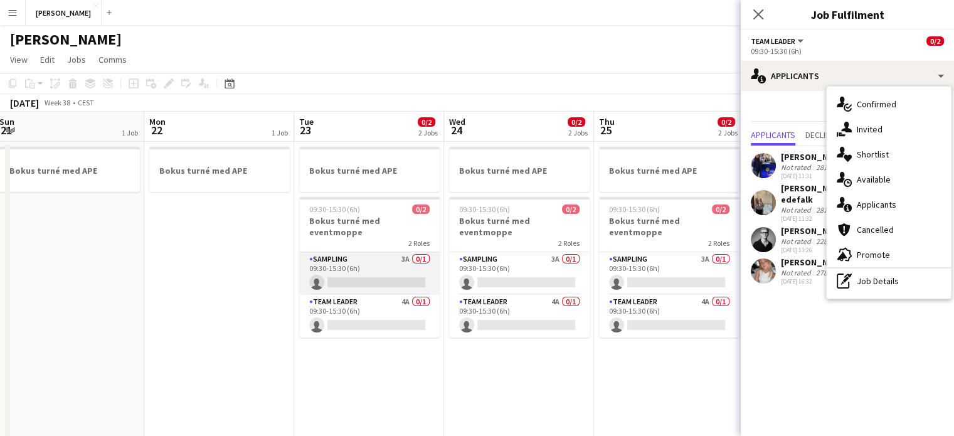
click at [376, 252] on app-card-role "Sampling 3A 0/1 09:30-15:30 (6h) single-neutral-actions" at bounding box center [369, 273] width 141 height 43
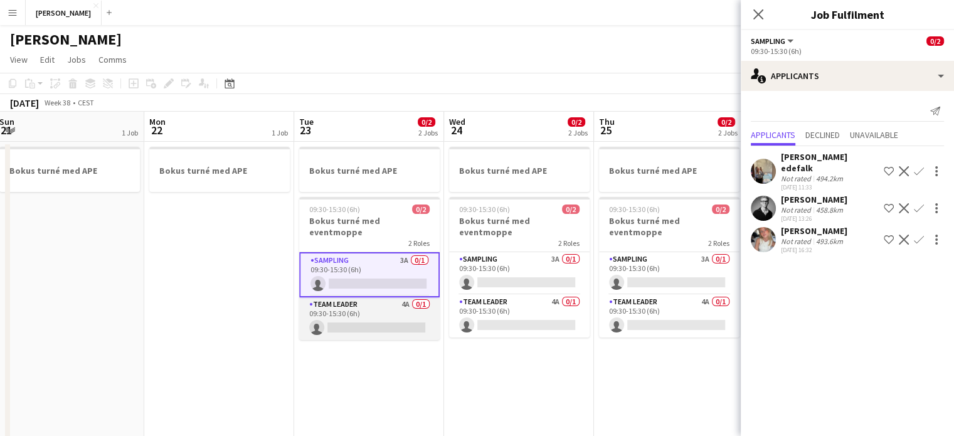
click at [376, 312] on app-card-role "Team Leader 4A 0/1 09:30-15:30 (6h) single-neutral-actions" at bounding box center [369, 318] width 141 height 43
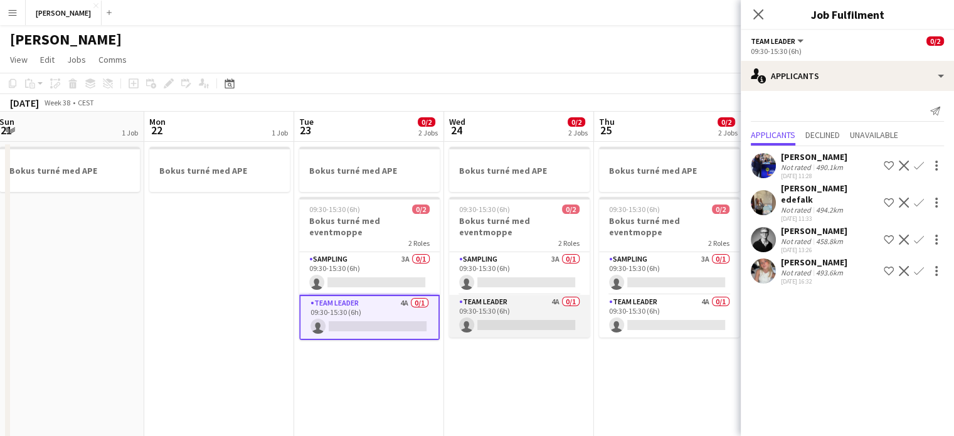
click at [499, 311] on app-card-role "Team Leader 4A 0/1 09:30-15:30 (6h) single-neutral-actions" at bounding box center [519, 316] width 141 height 43
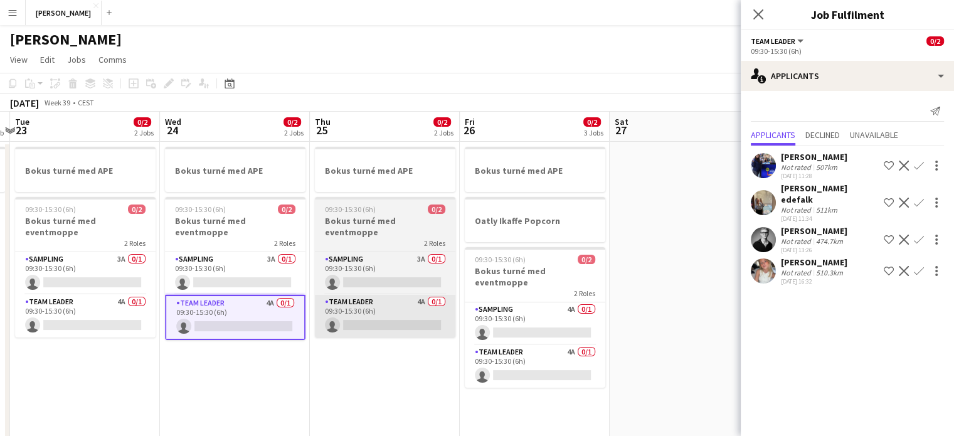
scroll to position [0, 452]
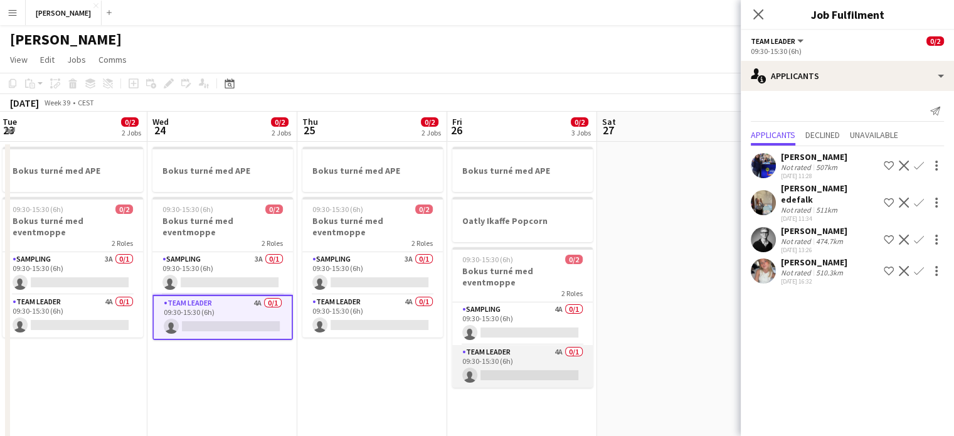
click at [520, 353] on app-card-role "Team Leader 4A 0/1 09:30-15:30 (6h) single-neutral-actions" at bounding box center [522, 366] width 141 height 43
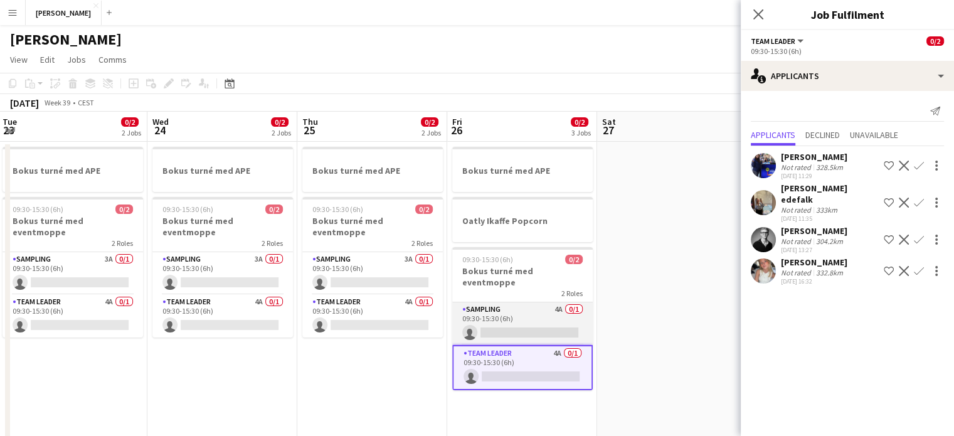
click at [523, 302] on app-card-role "Sampling 4A 0/1 09:30-15:30 (6h) single-neutral-actions" at bounding box center [522, 323] width 141 height 43
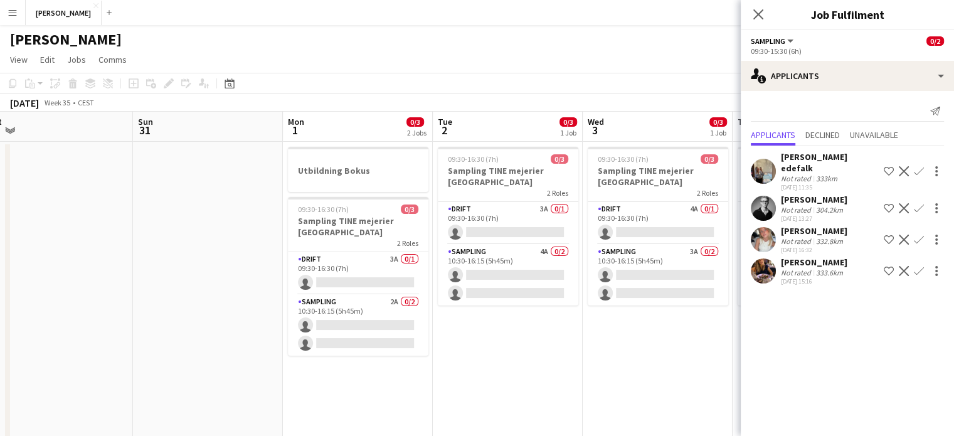
scroll to position [0, 472]
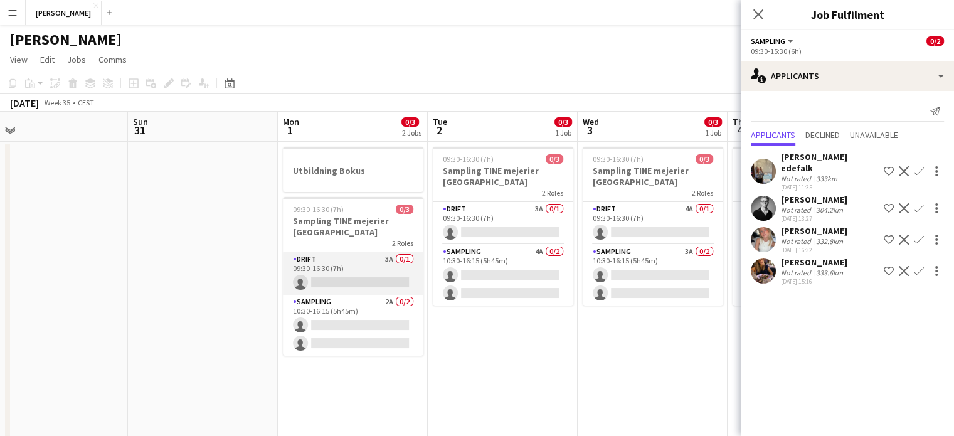
click at [381, 272] on app-card-role "Drift 3A 0/1 09:30-16:30 (7h) single-neutral-actions" at bounding box center [353, 273] width 141 height 43
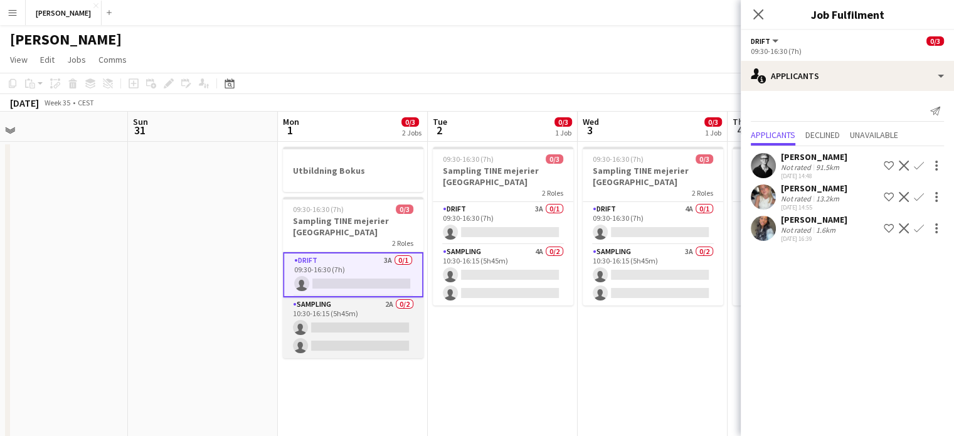
click at [374, 326] on app-card-role "Sampling 2A 0/2 10:30-16:15 (5h45m) single-neutral-actions single-neutral-actio…" at bounding box center [353, 327] width 141 height 61
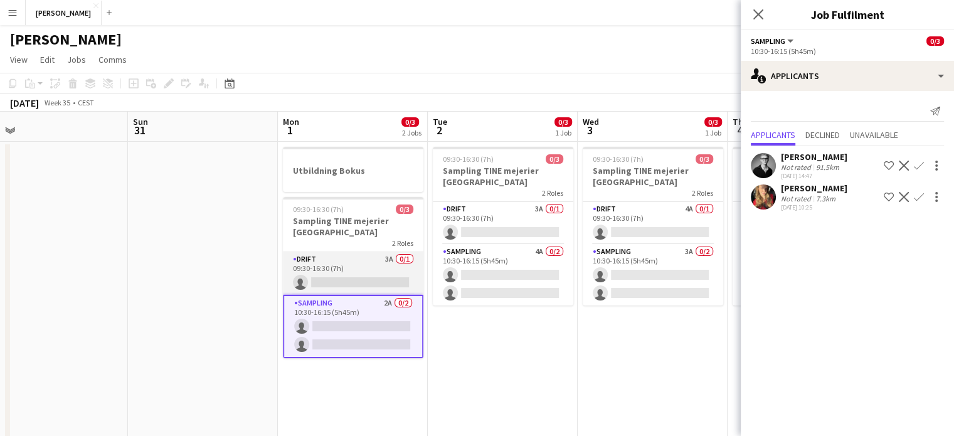
click at [358, 286] on app-card-role "Drift 3A 0/1 09:30-16:30 (7h) single-neutral-actions" at bounding box center [353, 273] width 141 height 43
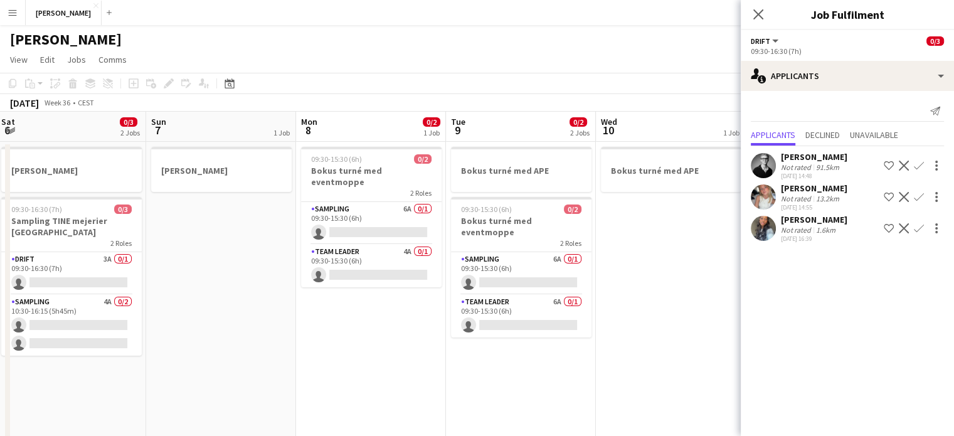
scroll to position [0, 304]
click at [425, 255] on app-card-role "Team Leader 4A 0/1 09:30-15:30 (6h) single-neutral-actions" at bounding box center [371, 266] width 141 height 43
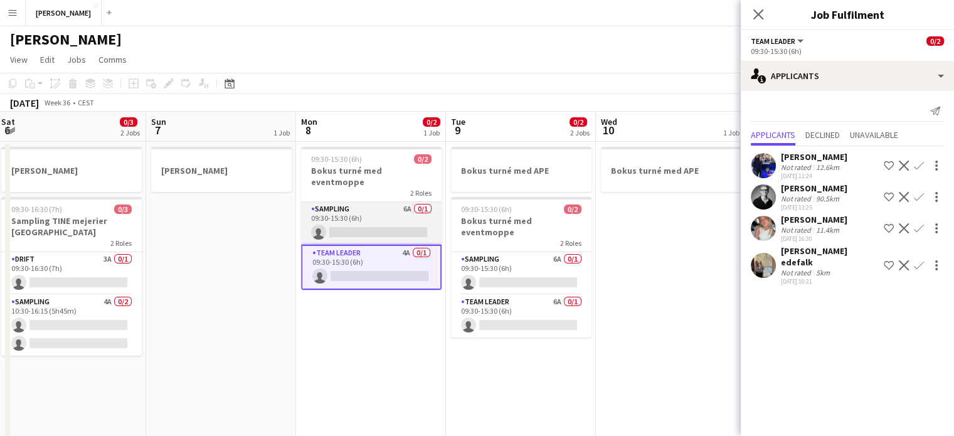
click at [402, 213] on app-card-role "Sampling 6A 0/1 09:30-15:30 (6h) single-neutral-actions" at bounding box center [371, 223] width 141 height 43
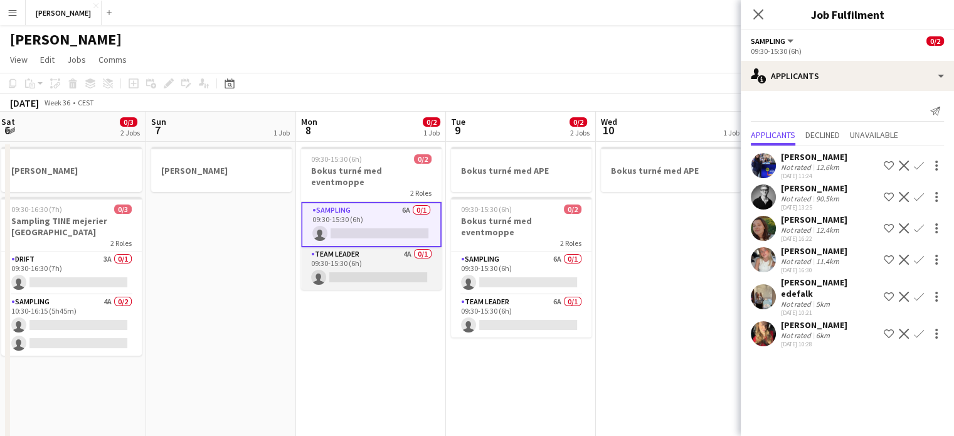
click at [393, 258] on app-card-role "Team Leader 4A 0/1 09:30-15:30 (6h) single-neutral-actions" at bounding box center [371, 268] width 141 height 43
